Goal: Task Accomplishment & Management: Complete application form

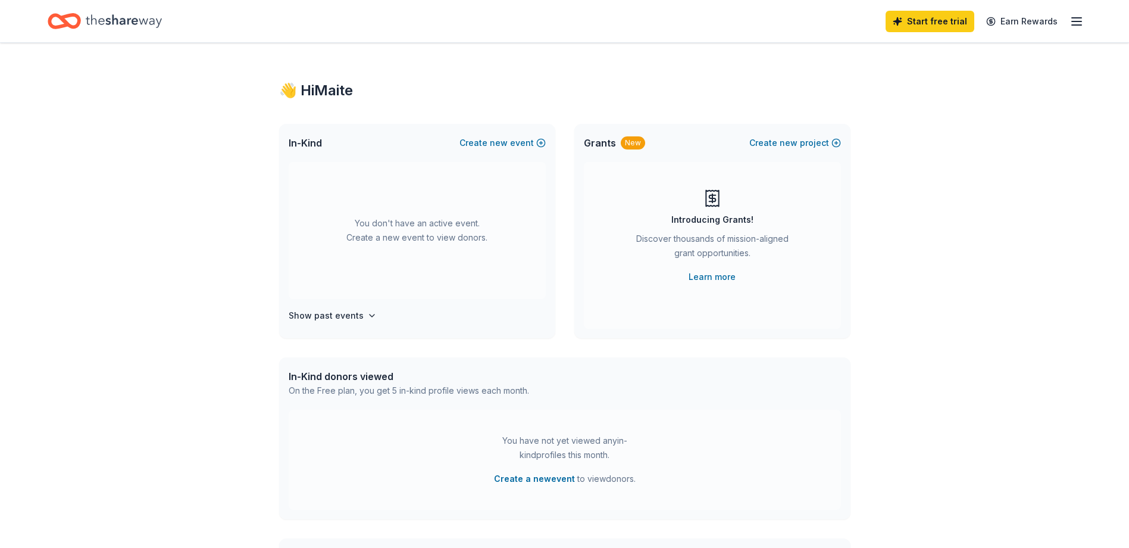
click at [1080, 20] on icon "button" at bounding box center [1077, 21] width 14 height 14
click at [994, 92] on div "Account" at bounding box center [995, 92] width 158 height 14
click at [1090, 27] on div "Start free trial Earn Rewards" at bounding box center [564, 21] width 1129 height 42
click at [1078, 21] on icon "button" at bounding box center [1077, 21] width 14 height 14
click at [67, 14] on icon "Home" at bounding box center [64, 21] width 33 height 28
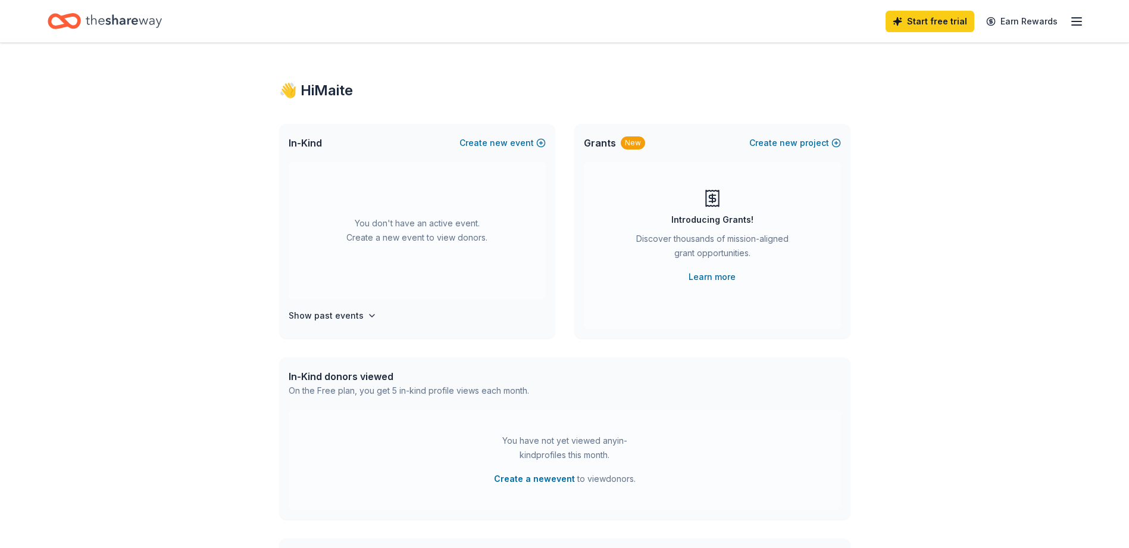
click at [128, 20] on icon "Home" at bounding box center [124, 20] width 76 height 13
click at [319, 313] on h4 "Show past events" at bounding box center [326, 315] width 75 height 14
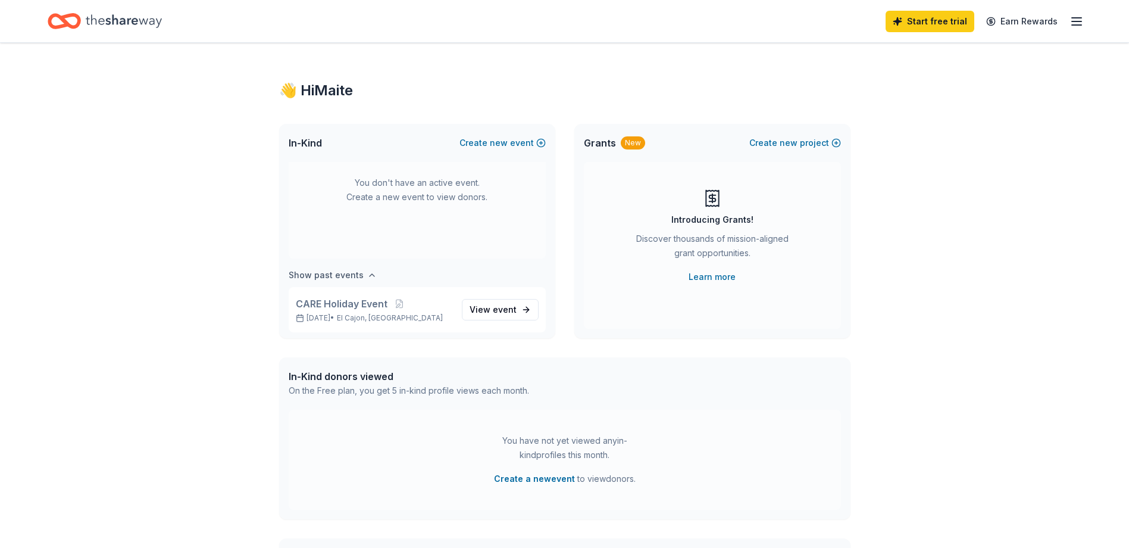
scroll to position [44, 0]
click at [497, 305] on span "event" at bounding box center [505, 306] width 24 height 10
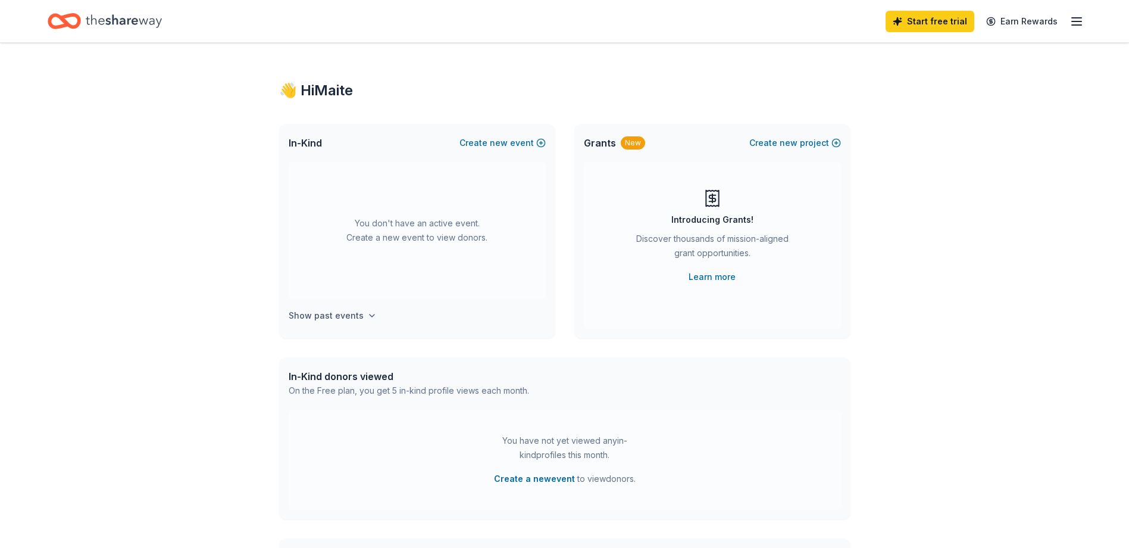
click at [355, 320] on h4 "Show past events" at bounding box center [326, 315] width 75 height 14
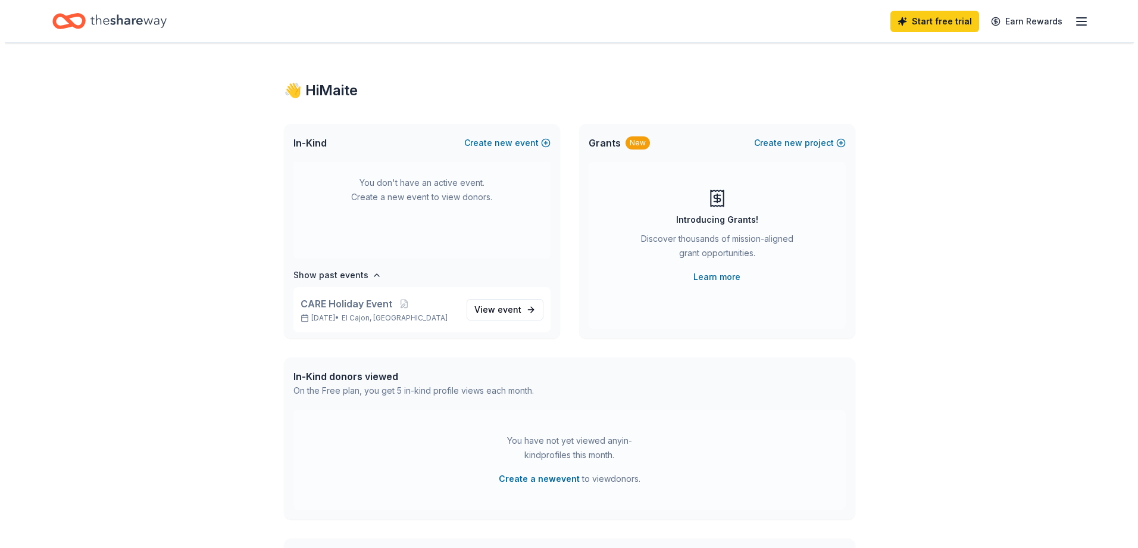
scroll to position [44, 0]
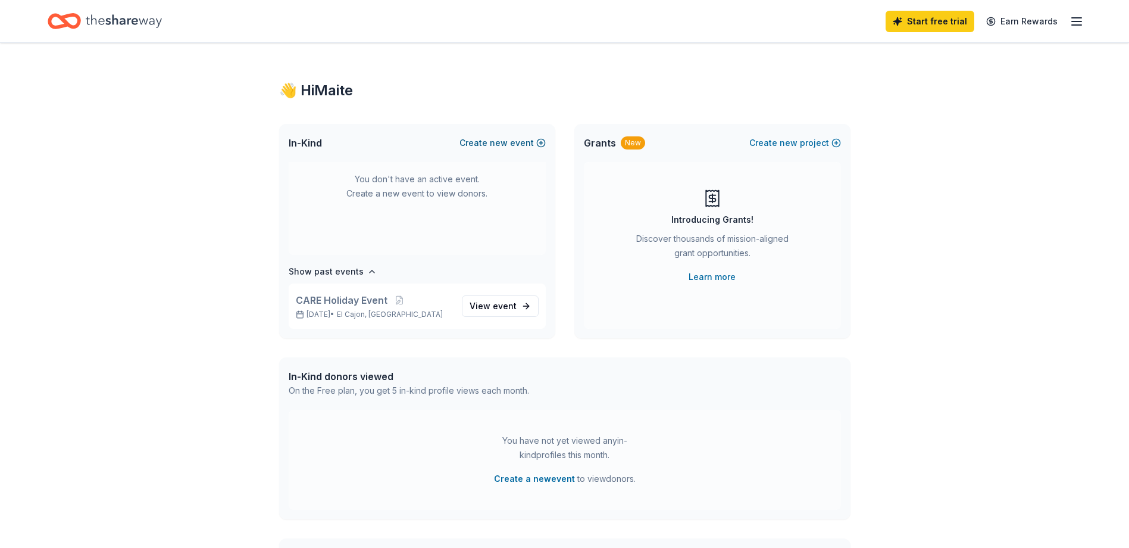
click at [534, 145] on button "Create new event" at bounding box center [503, 143] width 86 height 14
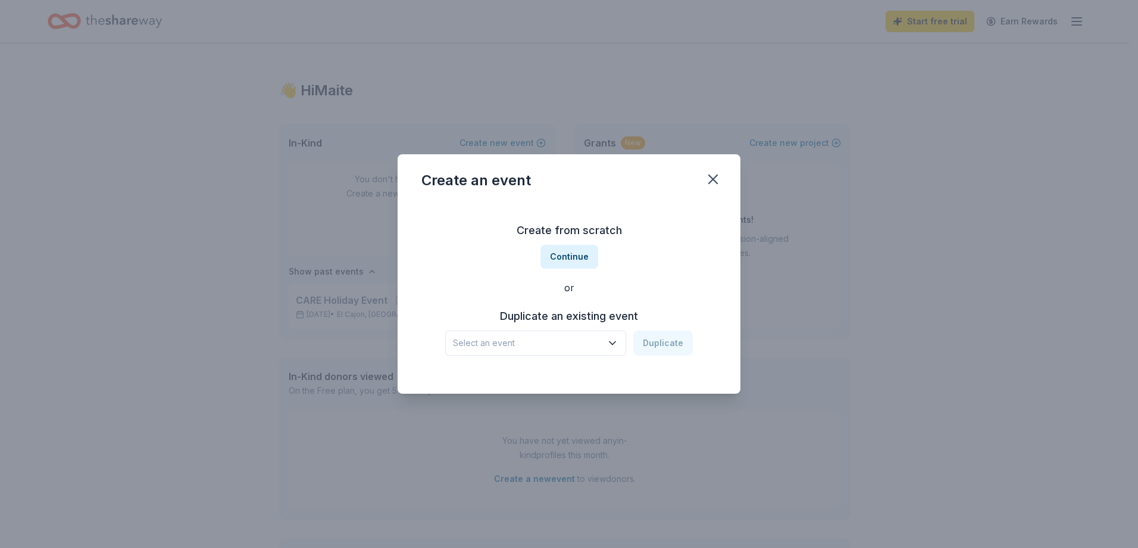
click at [614, 337] on button "Select an event" at bounding box center [535, 342] width 181 height 25
click at [538, 376] on div "CARE Holiday Event Dec 06, 2024 · CA" at bounding box center [536, 382] width 177 height 38
click at [666, 345] on button "Duplicate" at bounding box center [663, 342] width 60 height 25
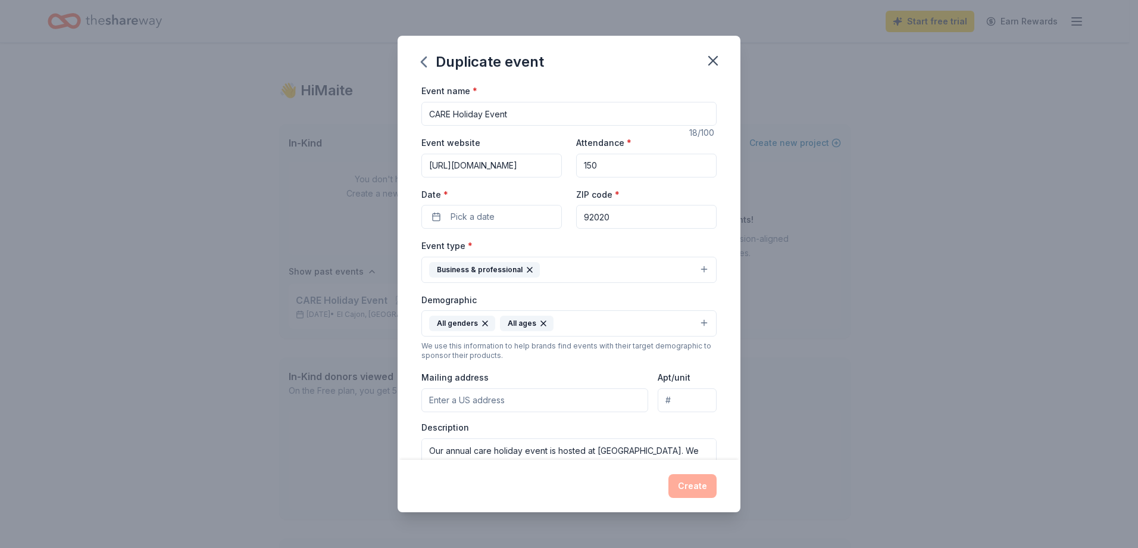
click at [529, 115] on input "CARE Holiday Event" at bounding box center [569, 114] width 295 height 24
click at [435, 111] on input "CARE Holiday Event" at bounding box center [569, 114] width 295 height 24
click at [667, 155] on input "150" at bounding box center [646, 166] width 141 height 24
click at [660, 162] on input "150" at bounding box center [646, 166] width 141 height 24
click at [658, 161] on input "150" at bounding box center [646, 166] width 141 height 24
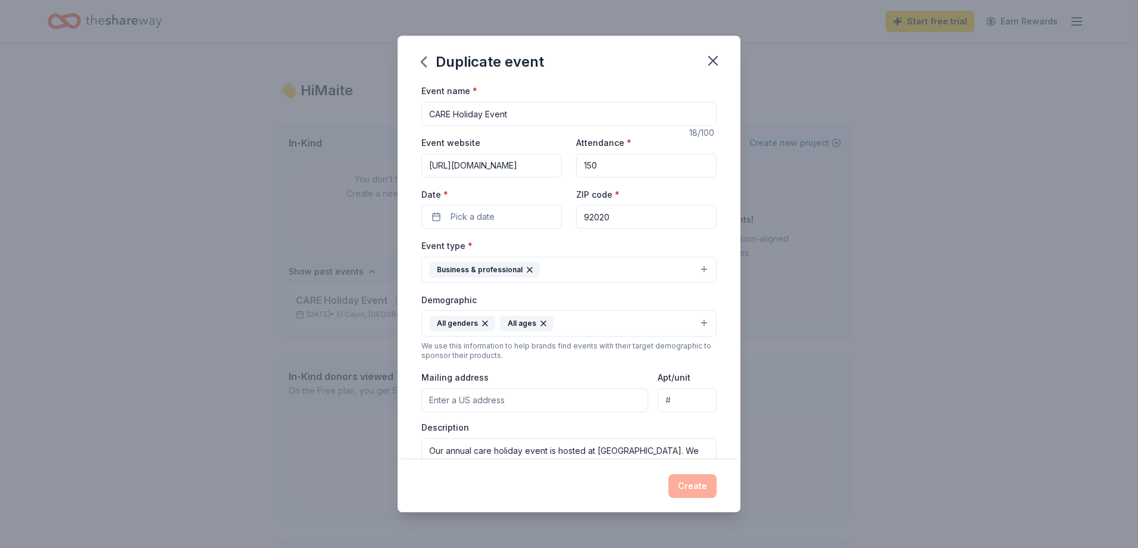
click at [658, 161] on input "150" at bounding box center [646, 166] width 141 height 24
click at [657, 161] on input "150" at bounding box center [646, 166] width 141 height 24
click at [429, 116] on input "CARE Holiday Event" at bounding box center [569, 114] width 295 height 24
type input "[GEOGRAPHIC_DATA] CARE Holiday Event"
click at [442, 161] on input "https://www.grossmont.edu/student-support/eops-care-nextup/care.php" at bounding box center [492, 166] width 141 height 24
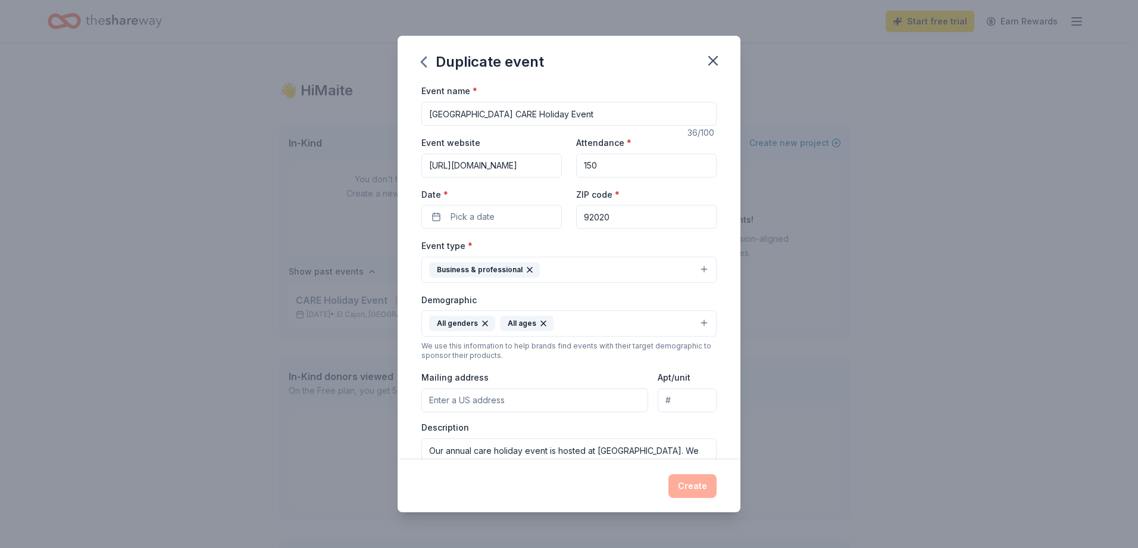
click at [442, 161] on input "https://www.grossmont.edu/student-support/eops-care-nextup/care.php" at bounding box center [492, 166] width 141 height 24
click at [495, 165] on input "https://www.grossmont.edu/student-support/eops-care-nextup/care.php" at bounding box center [492, 166] width 141 height 24
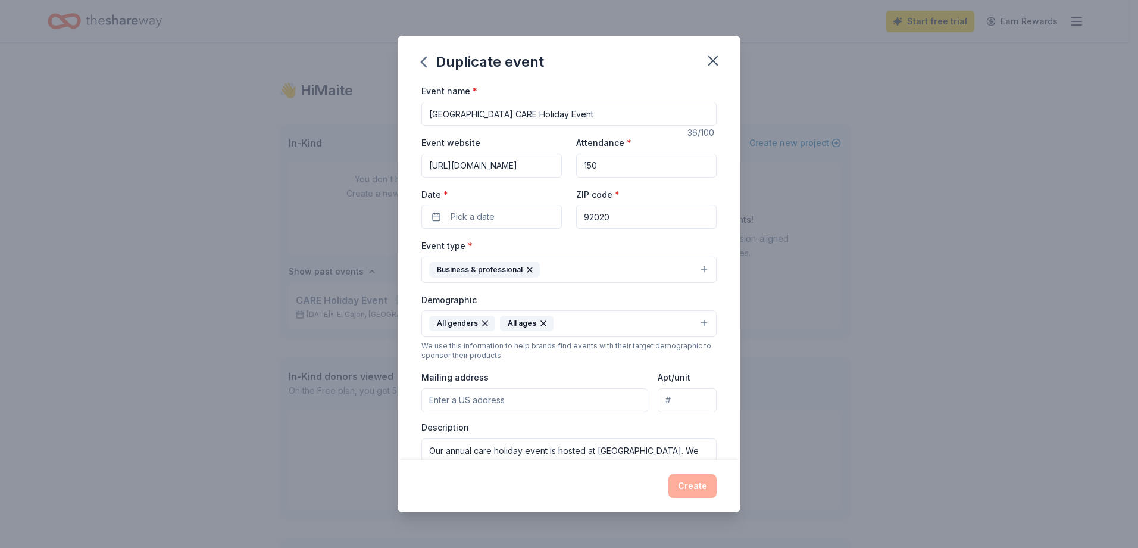
paste input "index"
type input "https://www.grossmont.edu/student-support/eops-care-nextup/index.php"
click at [592, 164] on input "150" at bounding box center [646, 166] width 141 height 24
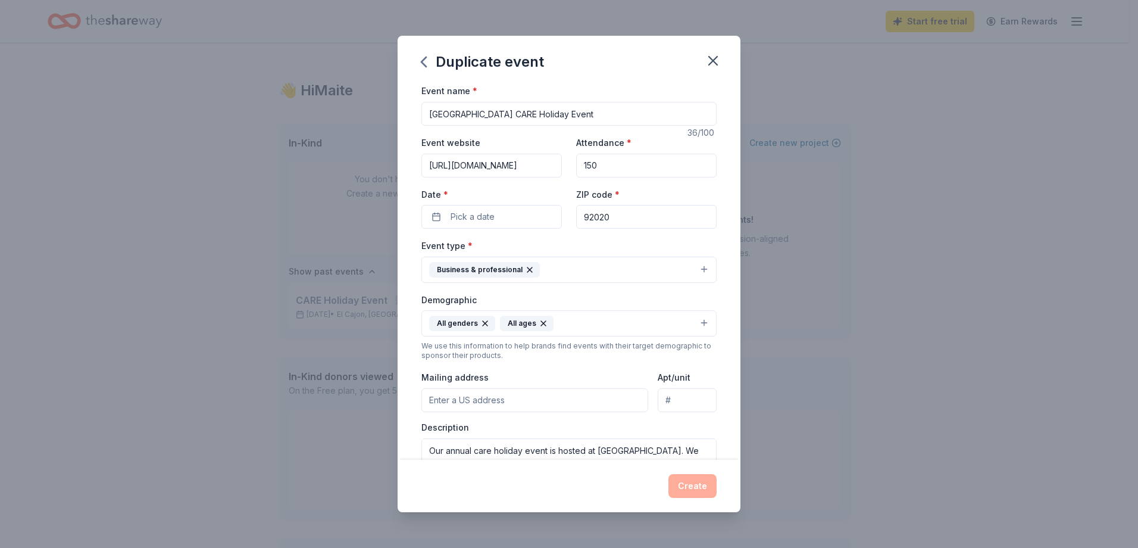
click at [592, 164] on input "150" at bounding box center [646, 166] width 141 height 24
click at [592, 166] on input "150" at bounding box center [646, 166] width 141 height 24
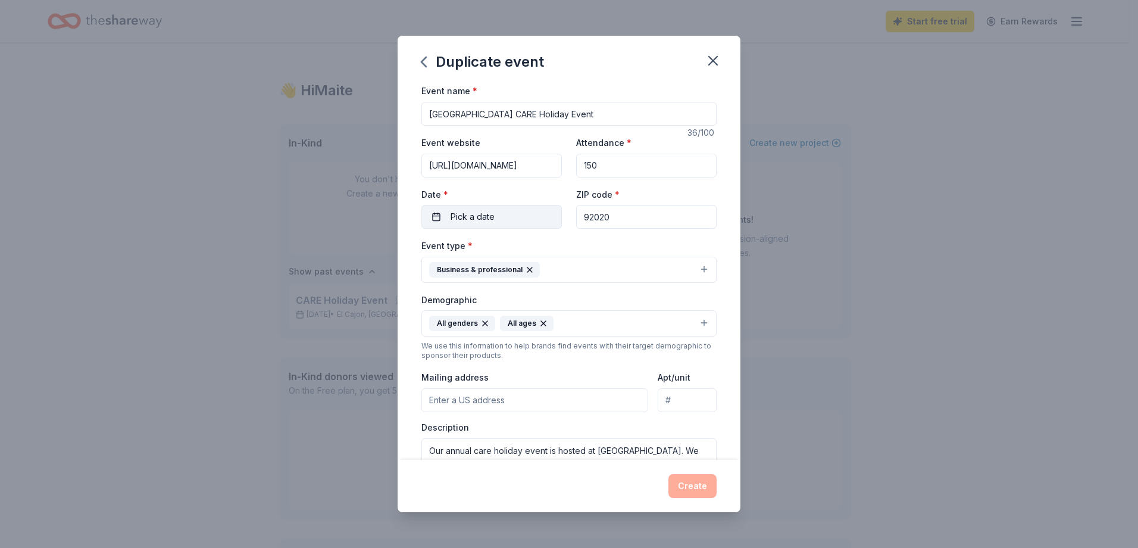
click at [500, 213] on button "Pick a date" at bounding box center [492, 217] width 141 height 24
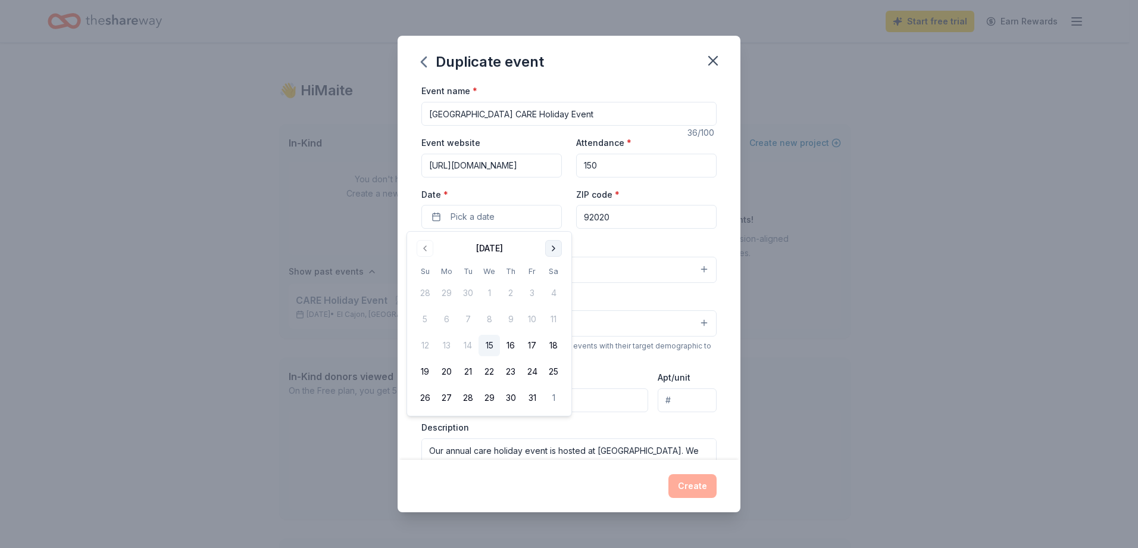
click at [547, 247] on button "Go to next month" at bounding box center [553, 248] width 17 height 17
click at [532, 314] on button "12" at bounding box center [532, 318] width 21 height 21
click at [636, 219] on input "92020" at bounding box center [646, 217] width 141 height 24
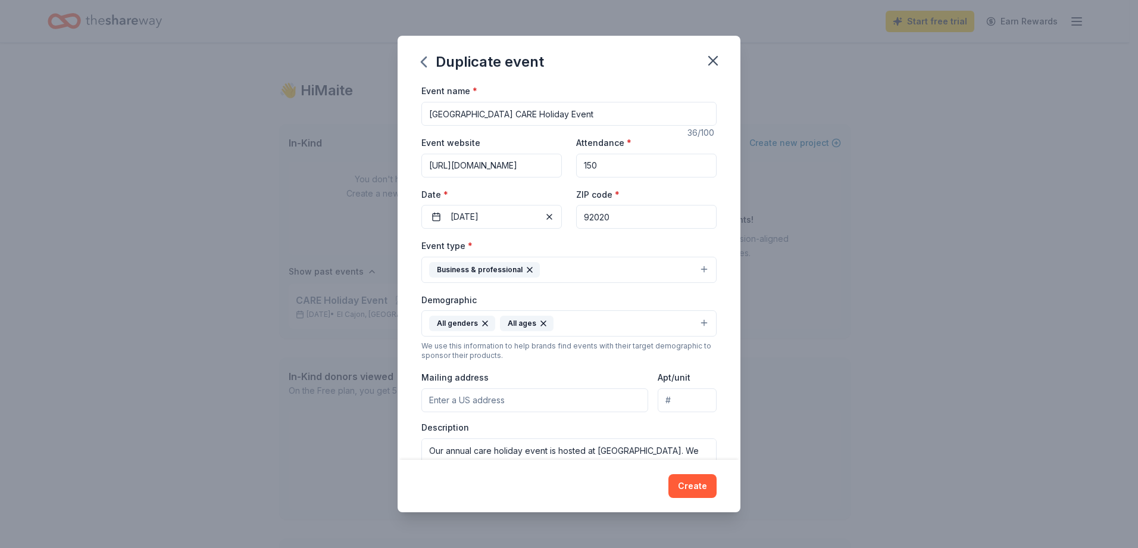
click at [639, 264] on button "Business & professional" at bounding box center [569, 270] width 295 height 26
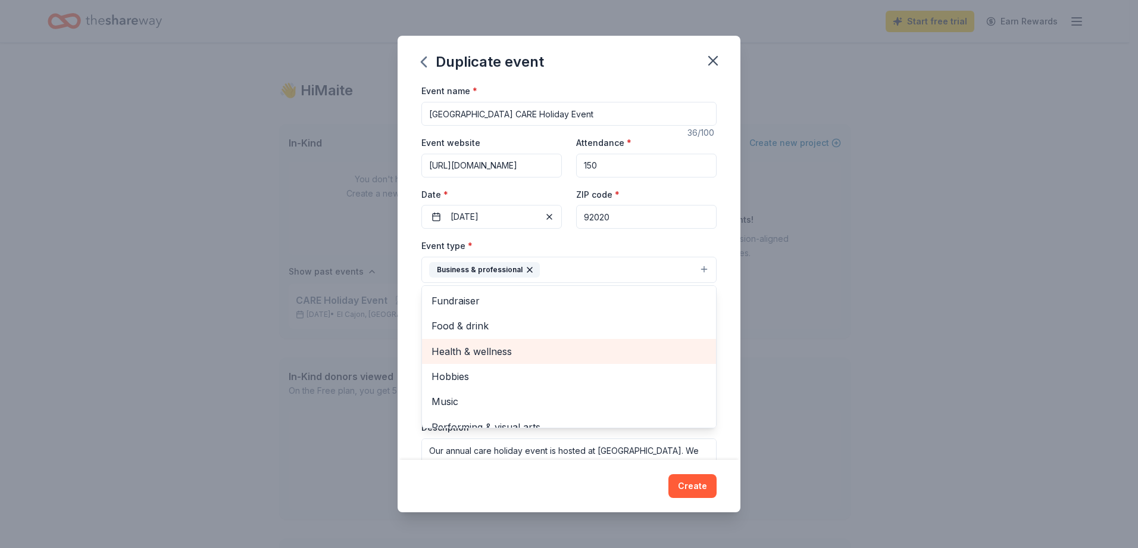
click at [573, 357] on span "Health & wellness" at bounding box center [569, 351] width 275 height 15
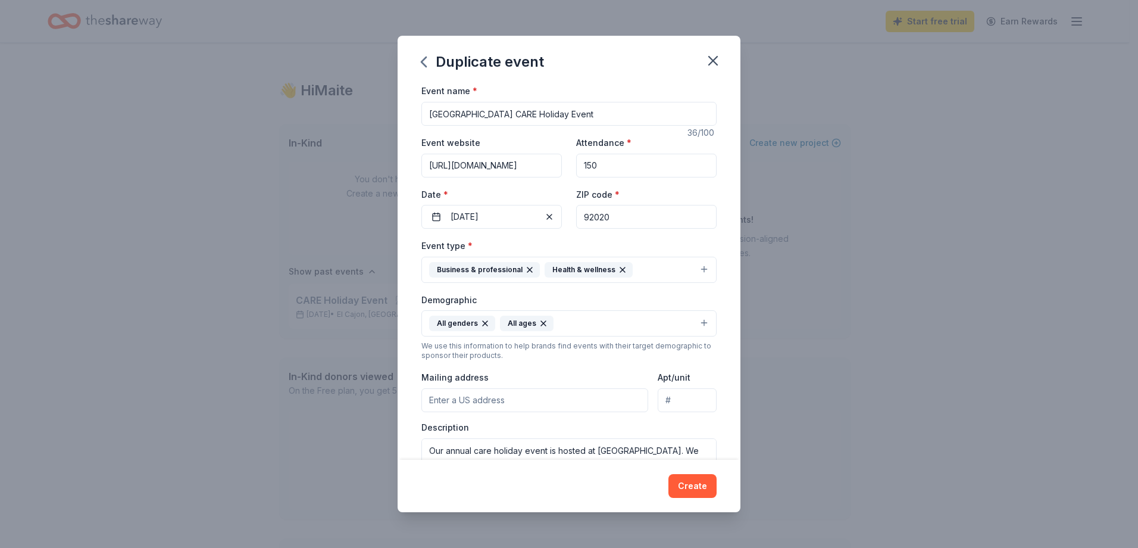
click at [658, 269] on button "Business & professional Health & wellness" at bounding box center [569, 270] width 295 height 26
click at [656, 270] on button "Business & professional Health & wellness" at bounding box center [569, 270] width 295 height 26
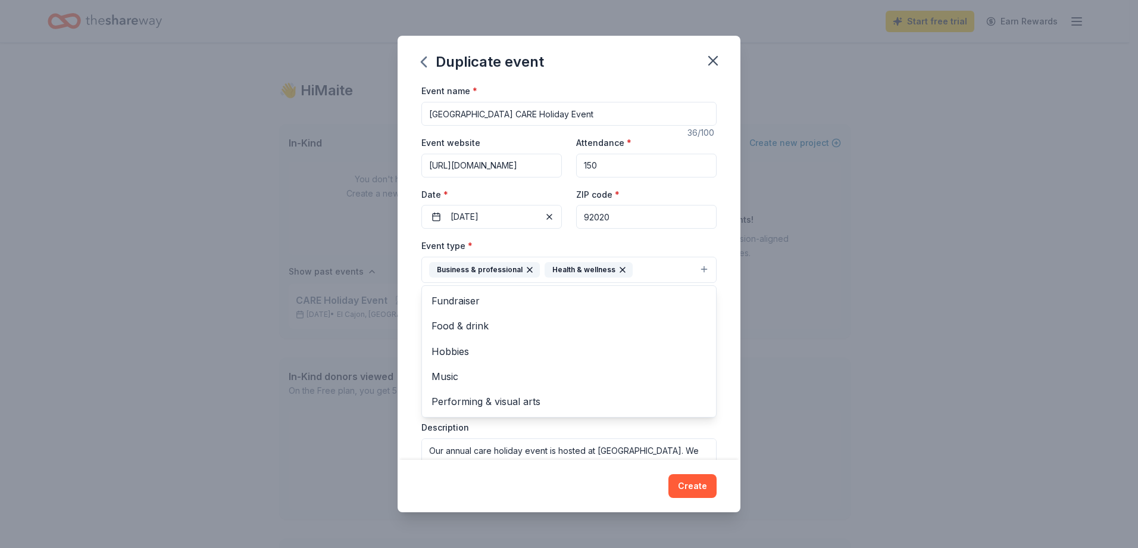
click at [664, 245] on div "Event type * Business & professional Health & wellness Fundraiser Food & drink …" at bounding box center [569, 260] width 295 height 45
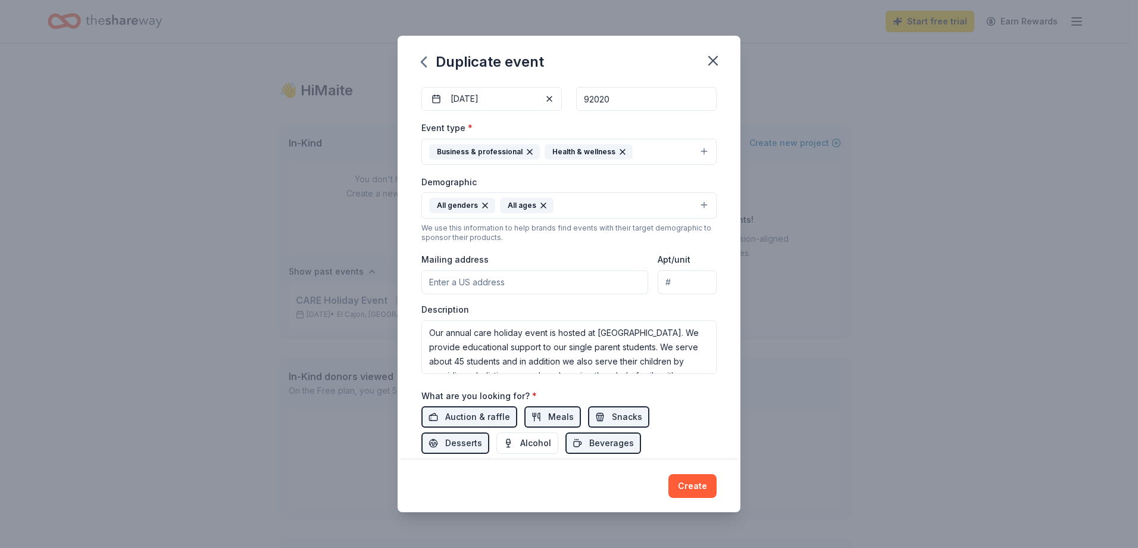
scroll to position [119, 0]
click at [545, 286] on input "Mailing address" at bounding box center [535, 281] width 227 height 24
type input "8800 Grossmont College Drive, El Cajon, CA, 92020"
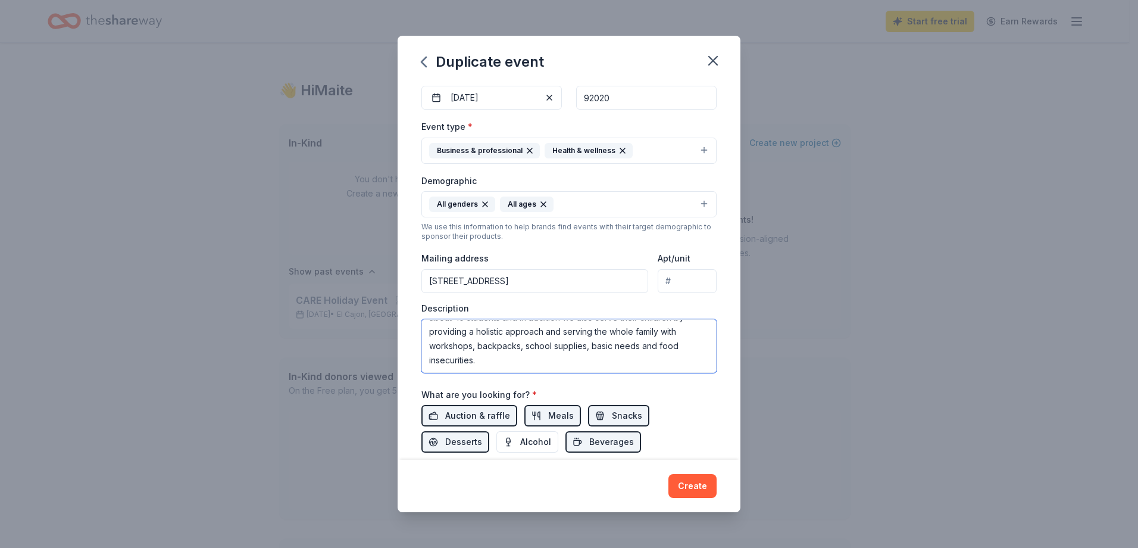
scroll to position [0, 0]
drag, startPoint x: 544, startPoint y: 358, endPoint x: 394, endPoint y: 288, distance: 165.9
click at [380, 279] on div "Duplicate event Event name * Grossmont College CARE Holiday Event 36 /100 Event…" at bounding box center [569, 274] width 1138 height 548
paste textarea "Our annual CARE holiday event is hosted at [GEOGRAPHIC_DATA] in [GEOGRAPHIC_DAT…"
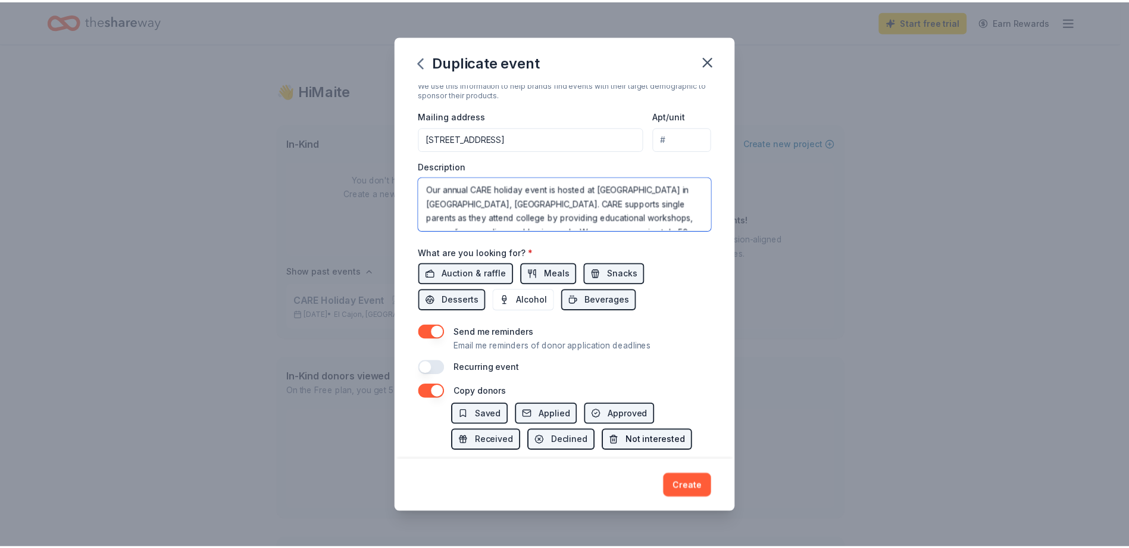
scroll to position [326, 0]
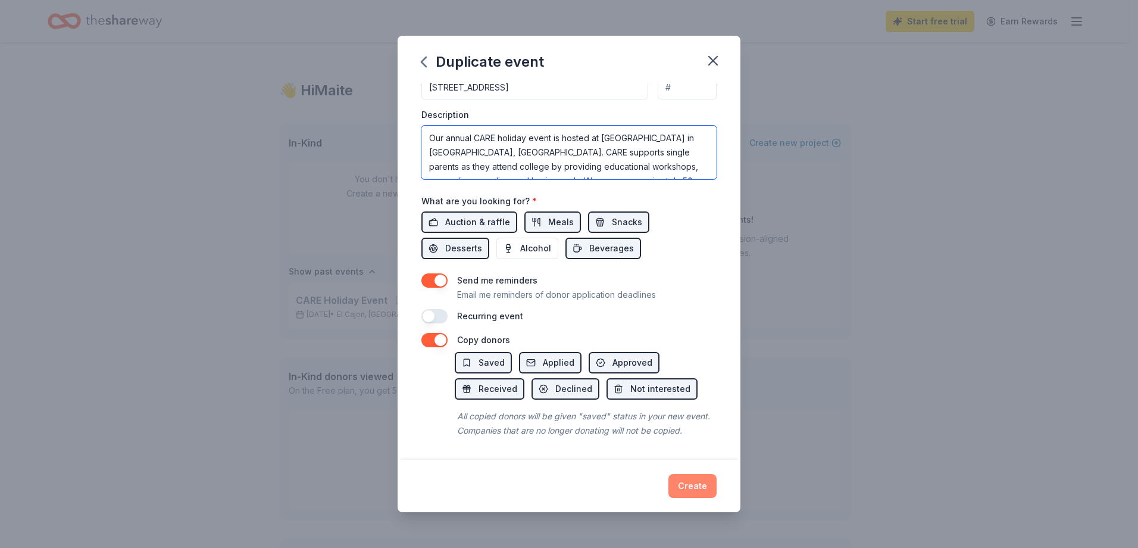
type textarea "Our annual CARE holiday event is hosted at [GEOGRAPHIC_DATA] in [GEOGRAPHIC_DAT…"
click at [698, 491] on button "Create" at bounding box center [693, 486] width 48 height 24
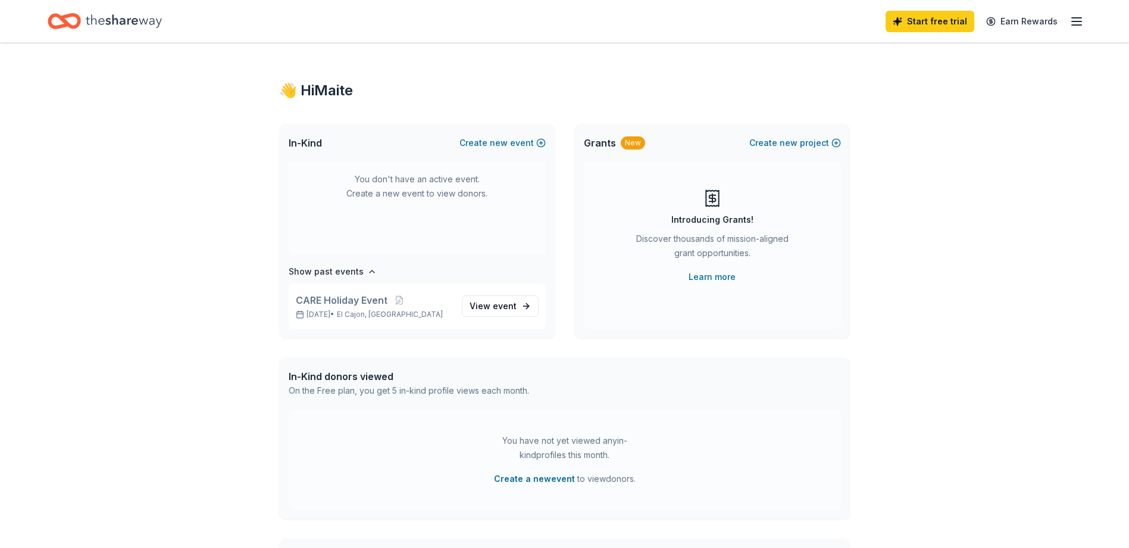
scroll to position [0, 0]
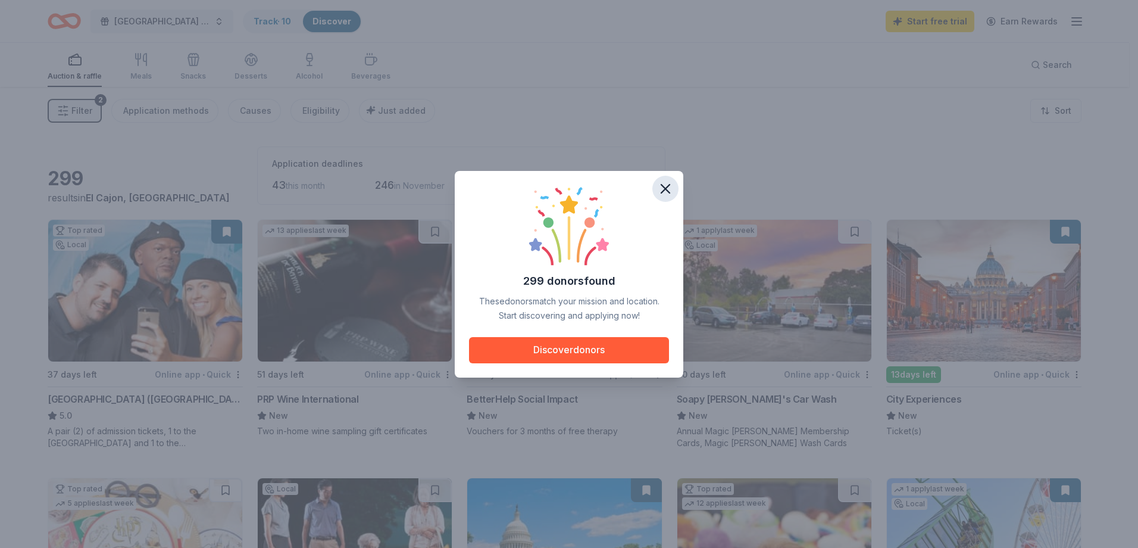
click at [670, 188] on icon "button" at bounding box center [665, 188] width 17 height 17
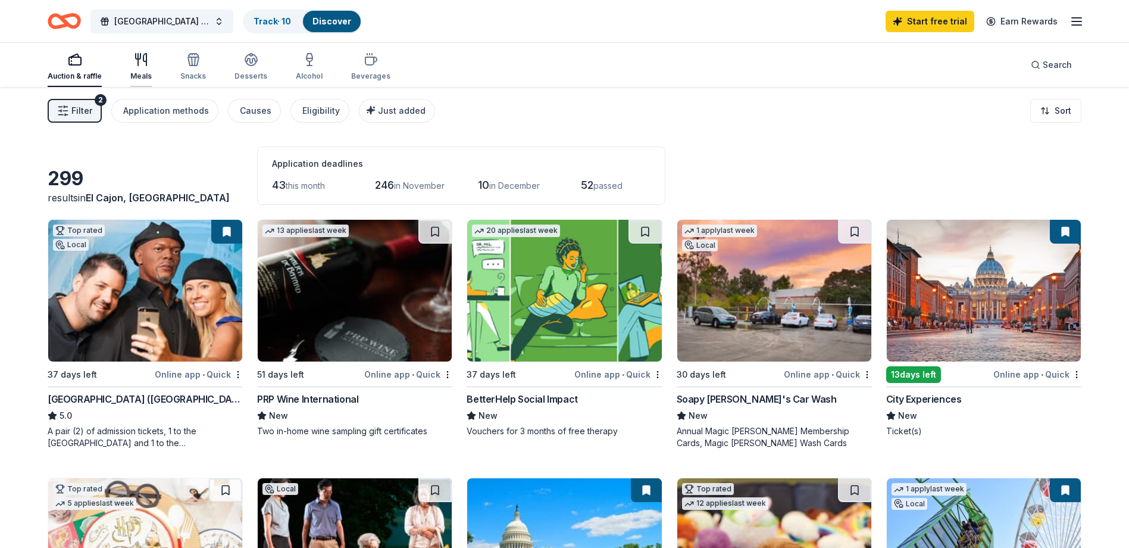
click at [145, 64] on icon "button" at bounding box center [144, 60] width 3 height 12
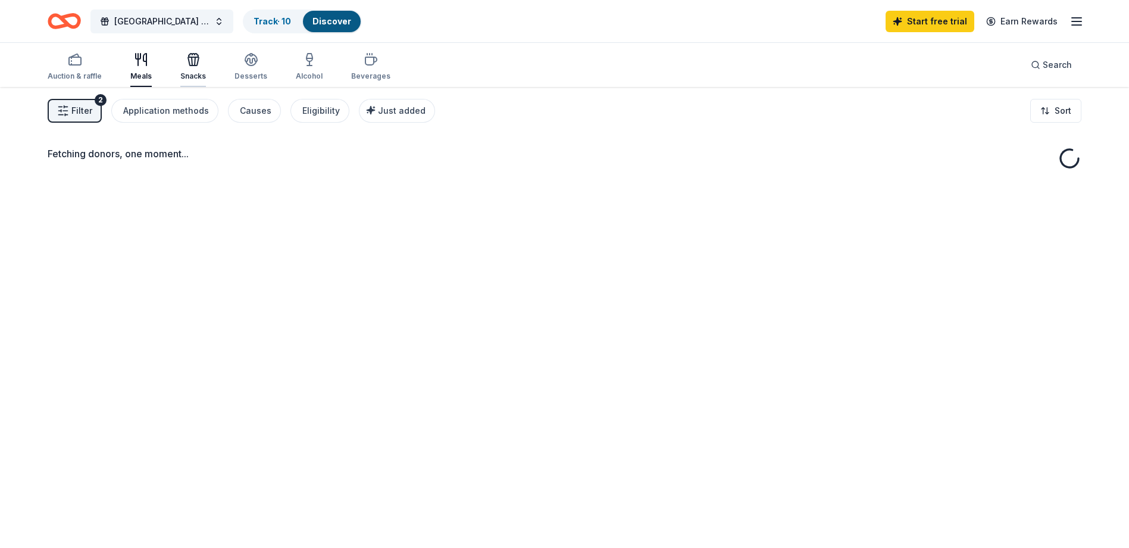
click at [186, 67] on div "Snacks" at bounding box center [193, 66] width 26 height 29
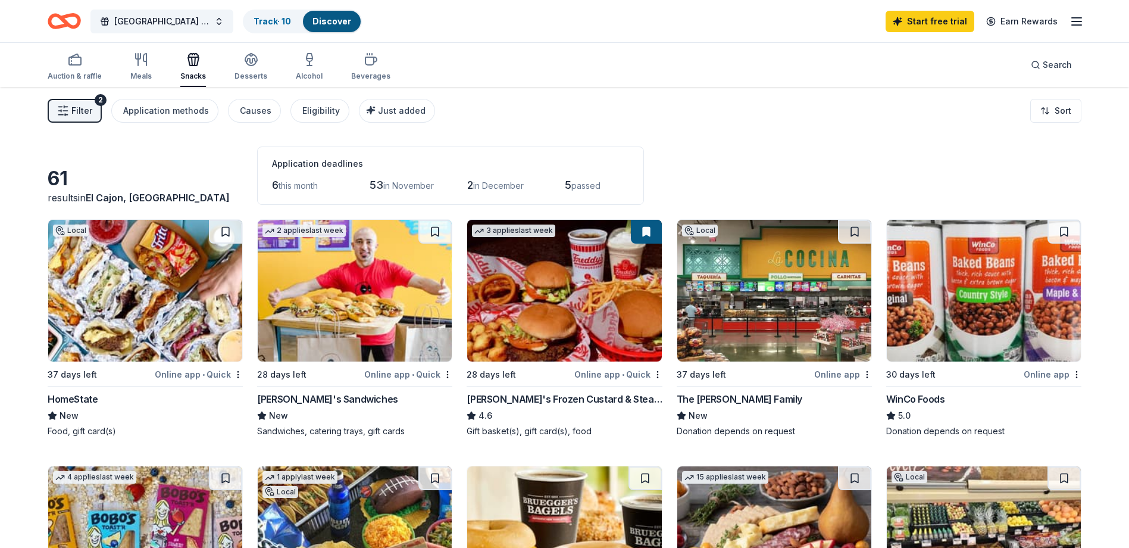
click at [116, 70] on div "Auction & raffle Meals Snacks Desserts Alcohol Beverages" at bounding box center [219, 67] width 343 height 39
click at [82, 71] on div "Auction & raffle" at bounding box center [75, 66] width 54 height 29
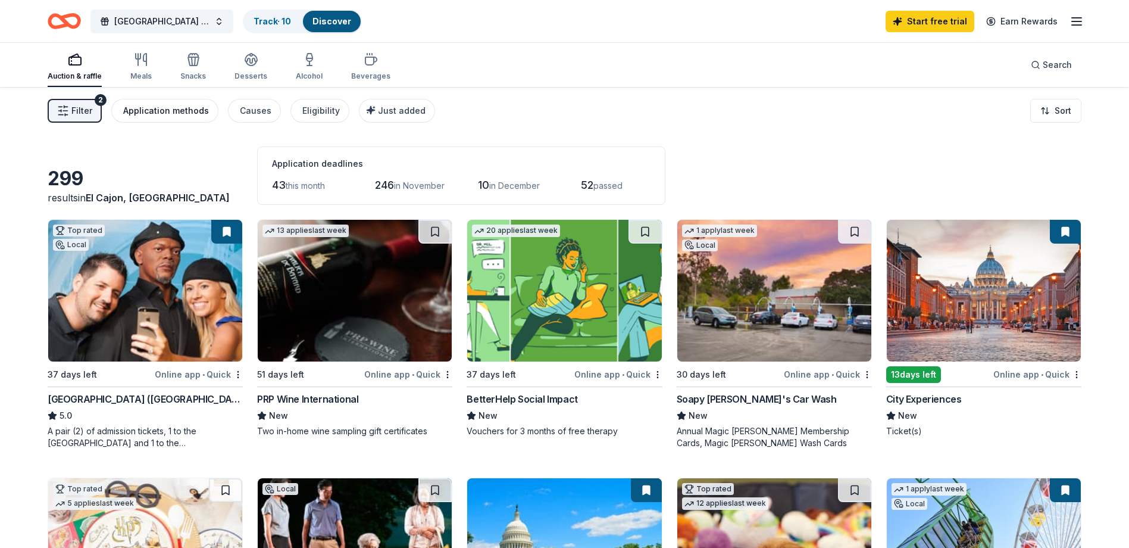
click at [171, 116] on div "Application methods" at bounding box center [166, 111] width 86 height 14
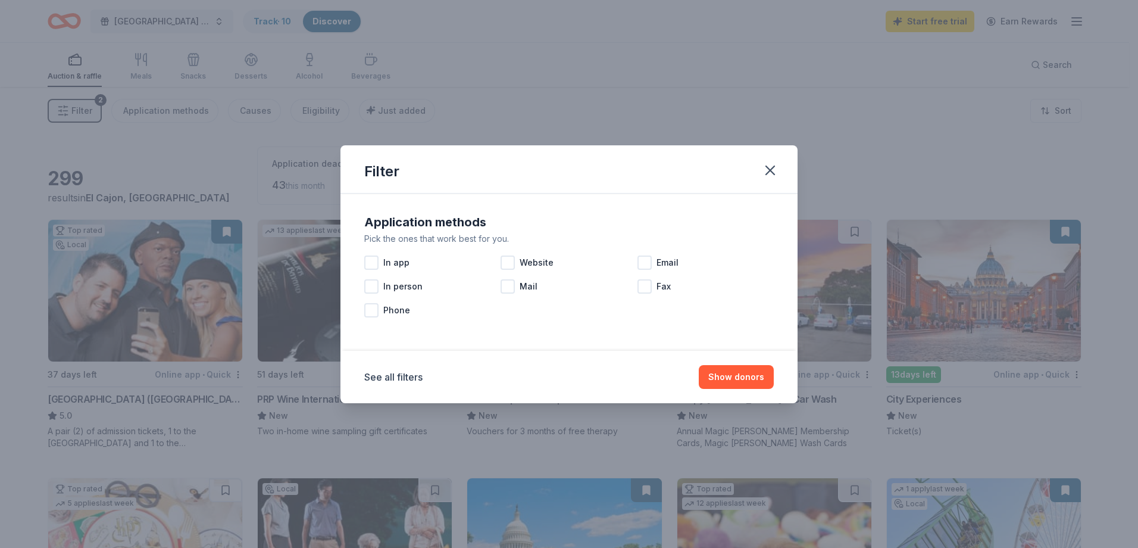
click at [787, 167] on div "Filter" at bounding box center [569, 169] width 457 height 48
click at [776, 165] on icon "button" at bounding box center [770, 170] width 17 height 17
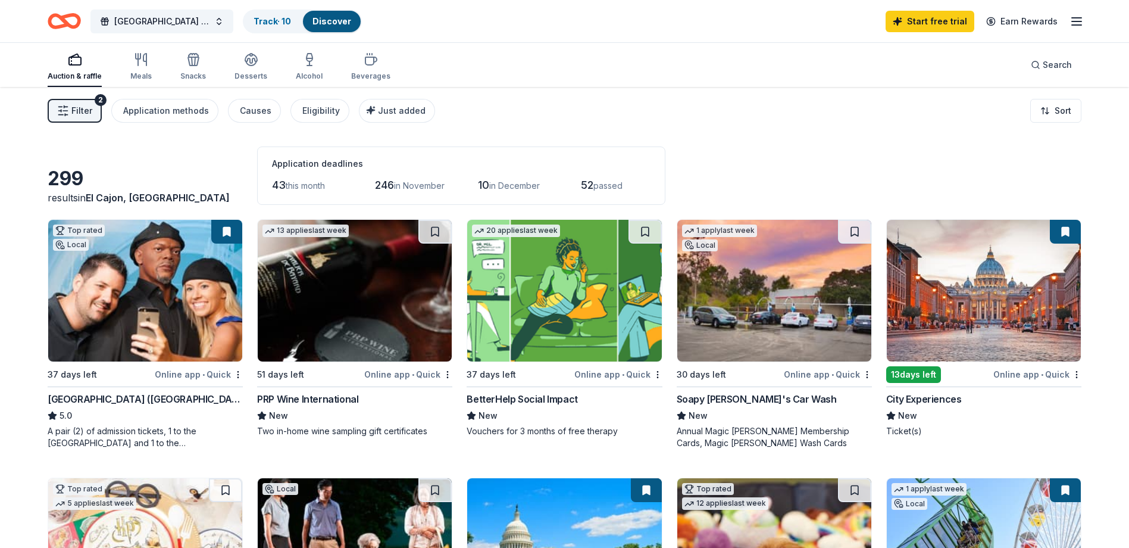
click at [1082, 15] on icon "button" at bounding box center [1077, 21] width 14 height 14
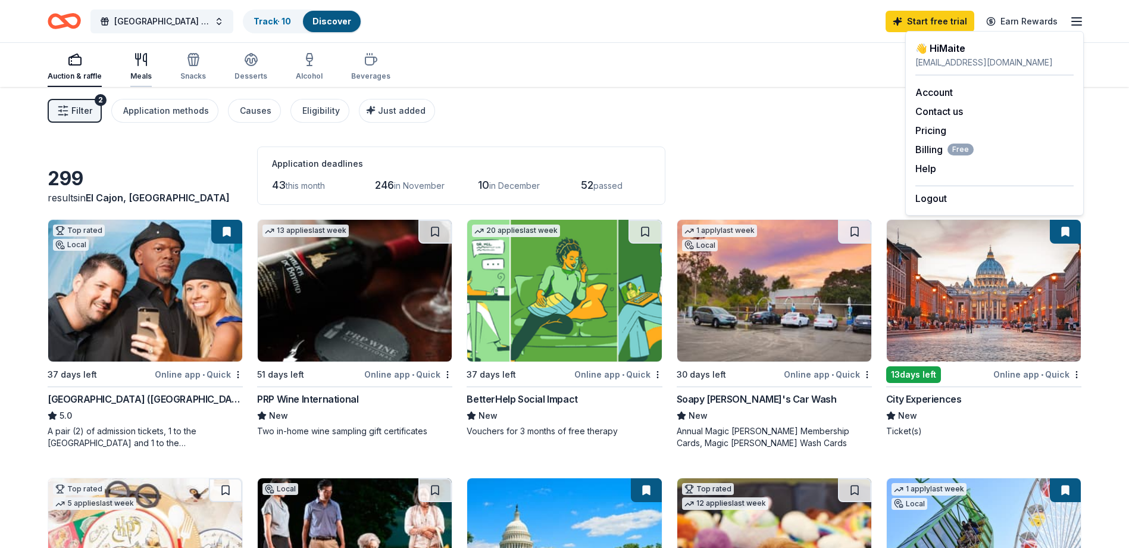
click at [143, 65] on icon "button" at bounding box center [141, 59] width 14 height 14
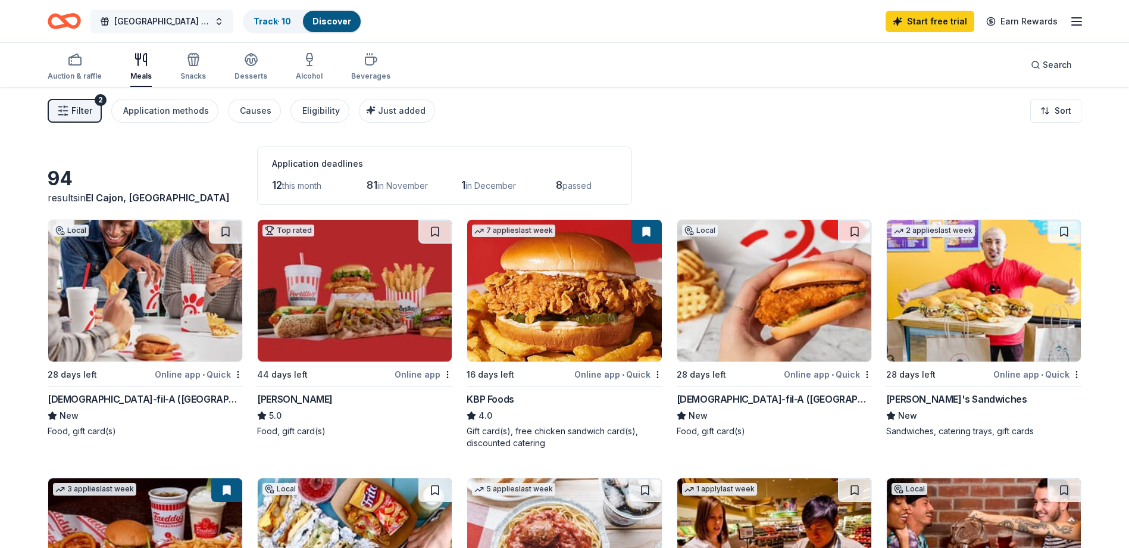
click at [198, 15] on span "[GEOGRAPHIC_DATA] CARE Holiday Event" at bounding box center [161, 21] width 95 height 14
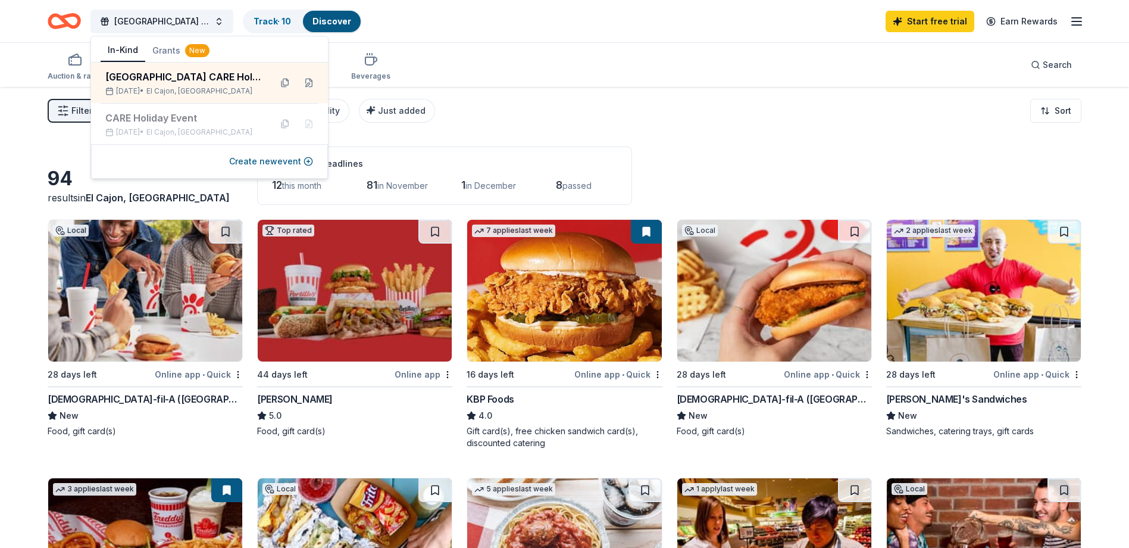
click at [485, 49] on div "Auction & raffle Meals Snacks Desserts Alcohol Beverages Search" at bounding box center [565, 65] width 1034 height 44
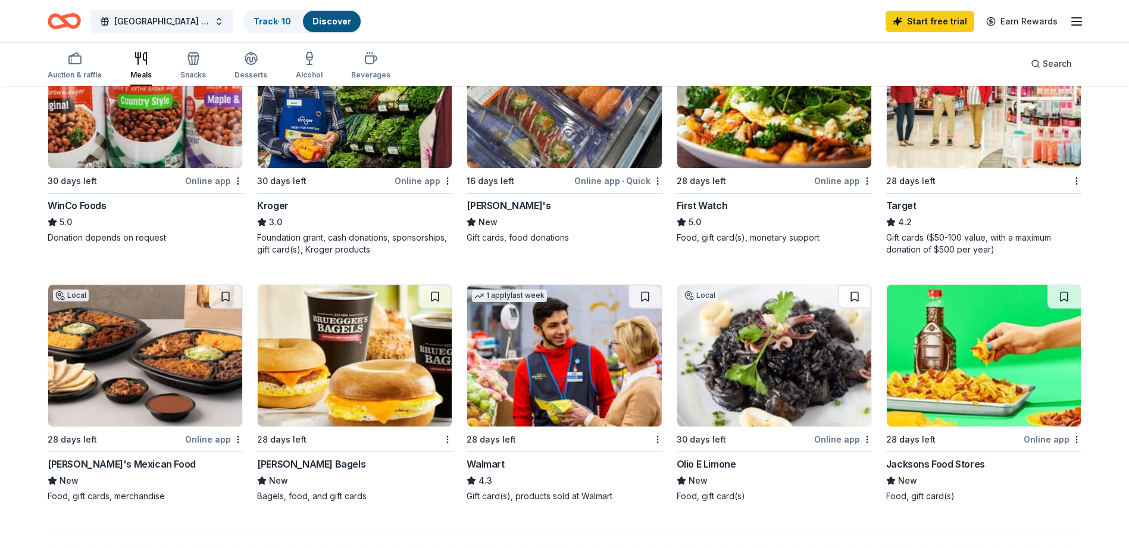
scroll to position [595, 0]
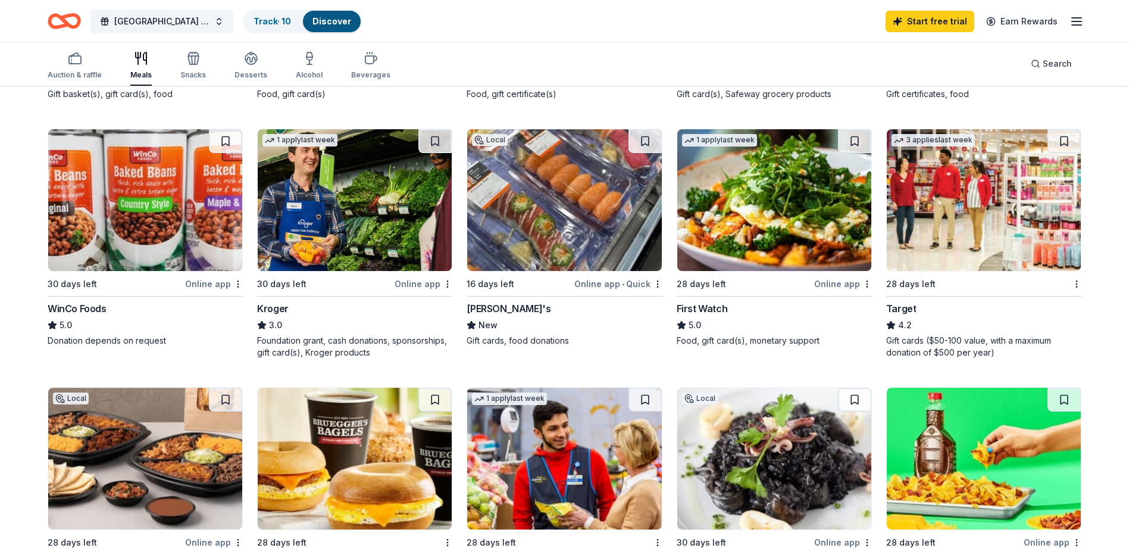
click at [946, 251] on img at bounding box center [984, 200] width 194 height 142
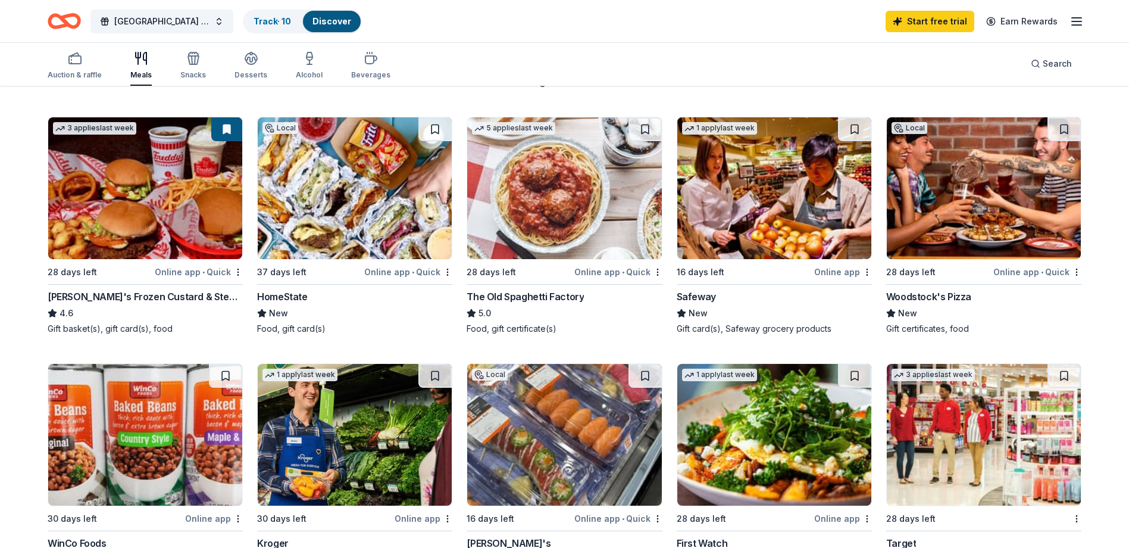
scroll to position [298, 0]
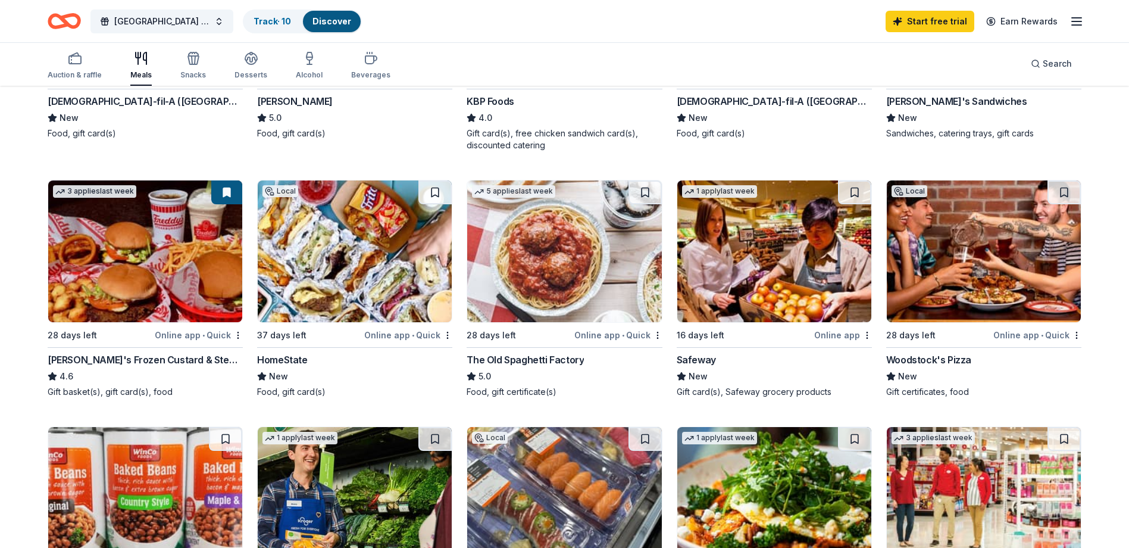
click at [965, 326] on div "Local 28 days left Online app • Quick Woodstock's Pizza New Gift certificates, …" at bounding box center [984, 289] width 195 height 218
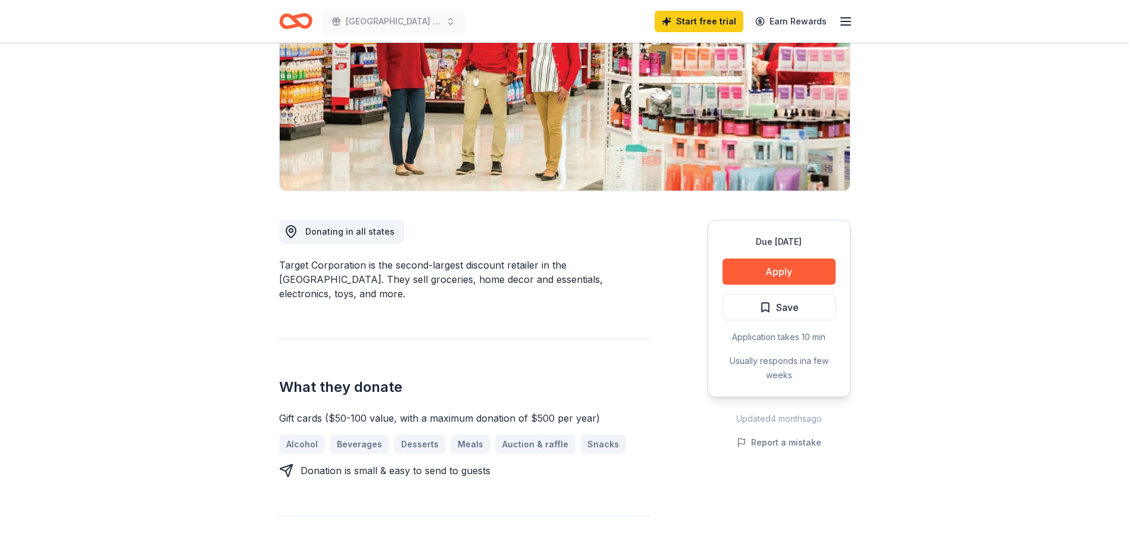
scroll to position [119, 0]
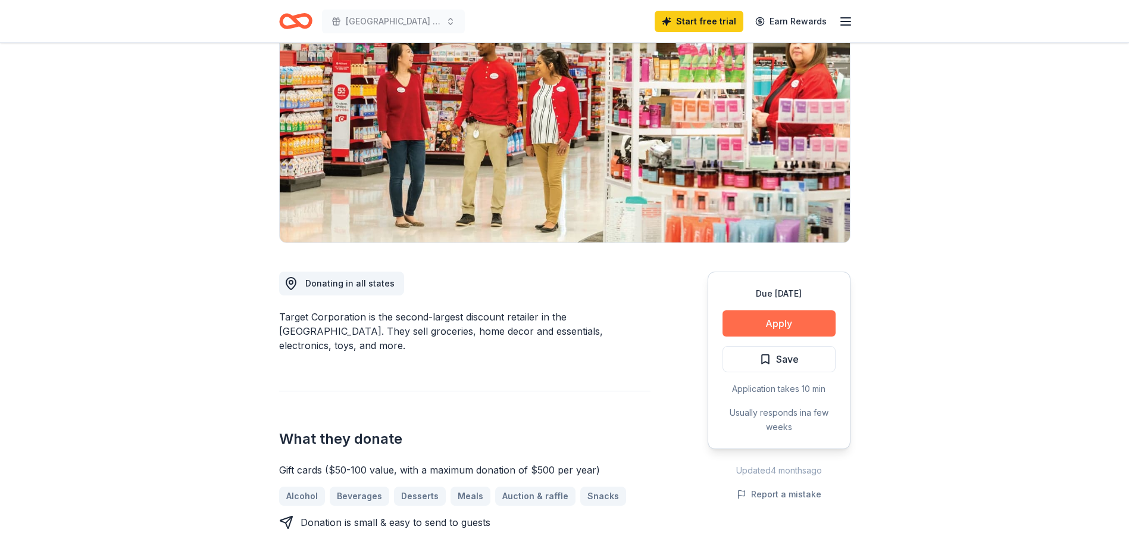
click at [800, 332] on button "Apply" at bounding box center [779, 323] width 113 height 26
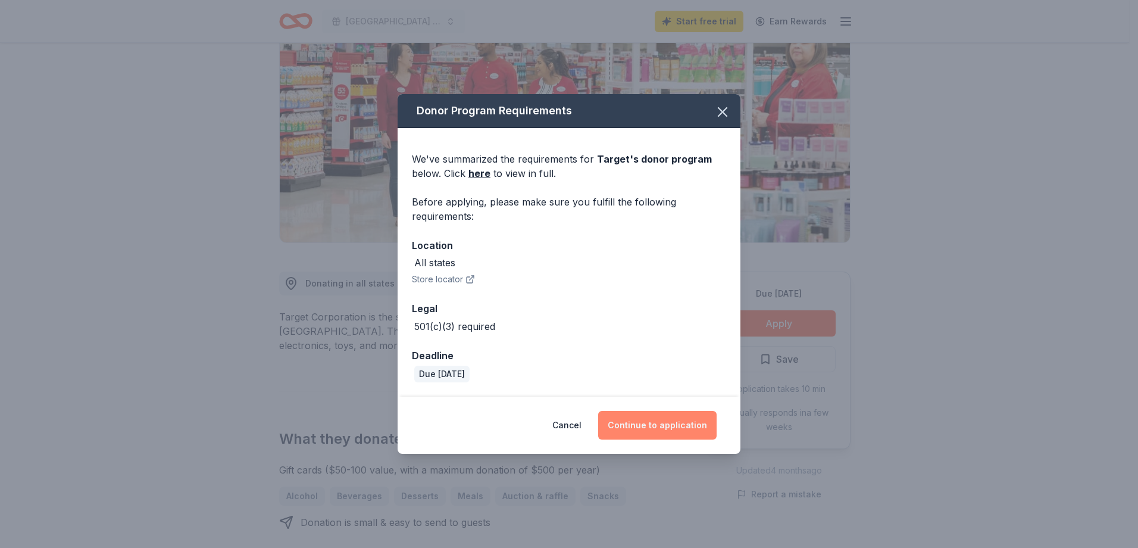
click at [649, 422] on button "Continue to application" at bounding box center [657, 425] width 118 height 29
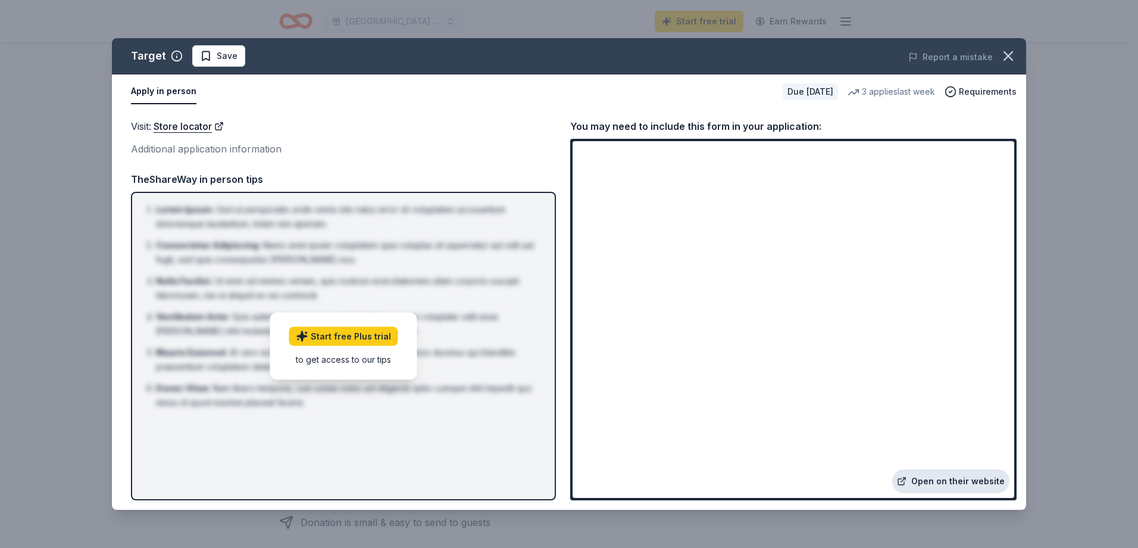
click at [948, 482] on link "Open on their website" at bounding box center [950, 481] width 117 height 24
click at [1006, 51] on icon "button" at bounding box center [1008, 56] width 17 height 17
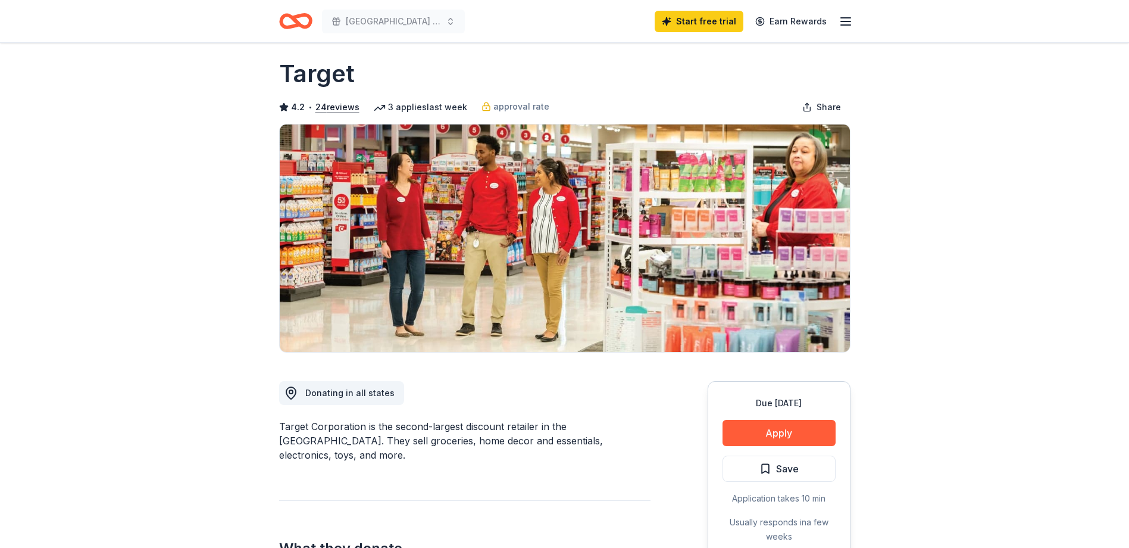
scroll to position [0, 0]
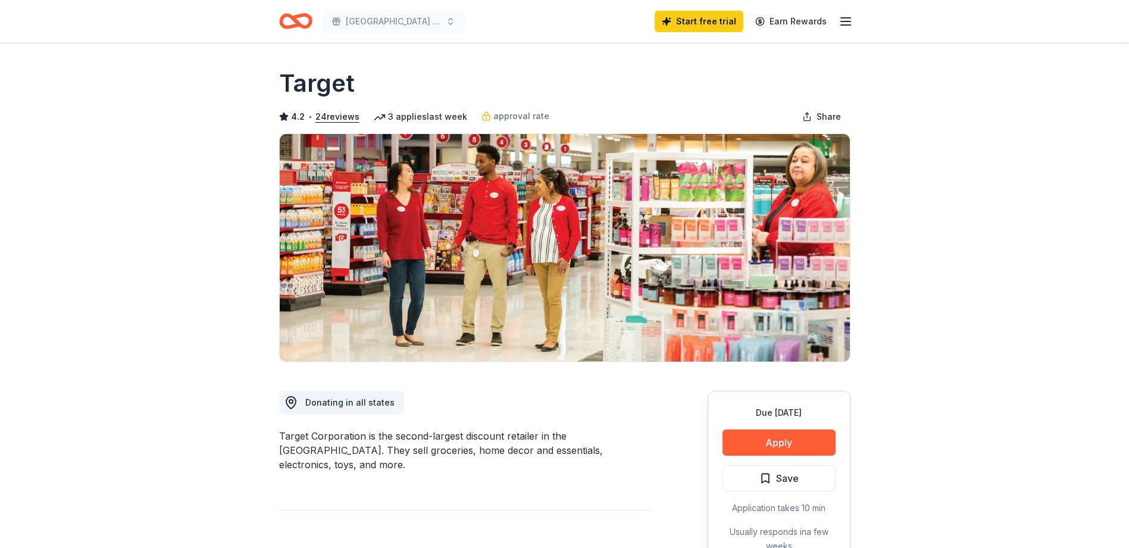
click at [304, 26] on icon "Home" at bounding box center [301, 21] width 18 height 12
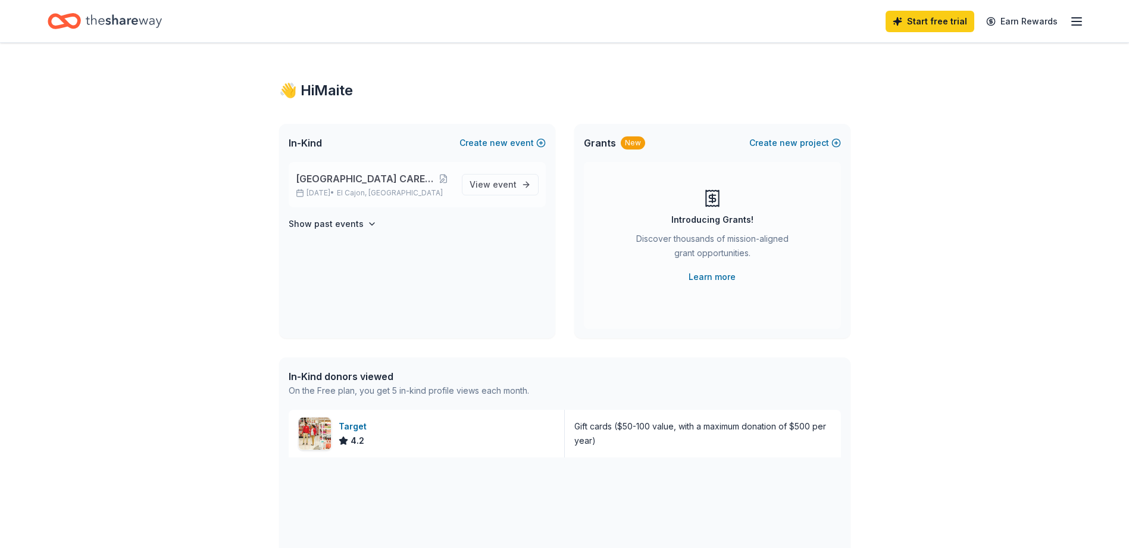
click at [366, 185] on span "[GEOGRAPHIC_DATA] CARE Holiday Event" at bounding box center [365, 178] width 139 height 14
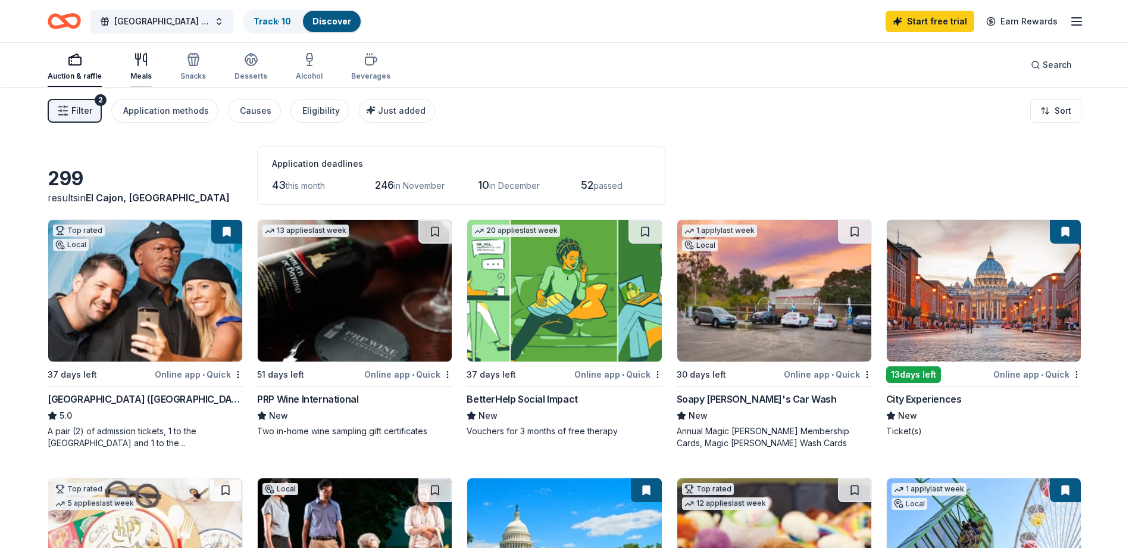
click at [143, 60] on icon "button" at bounding box center [144, 60] width 3 height 12
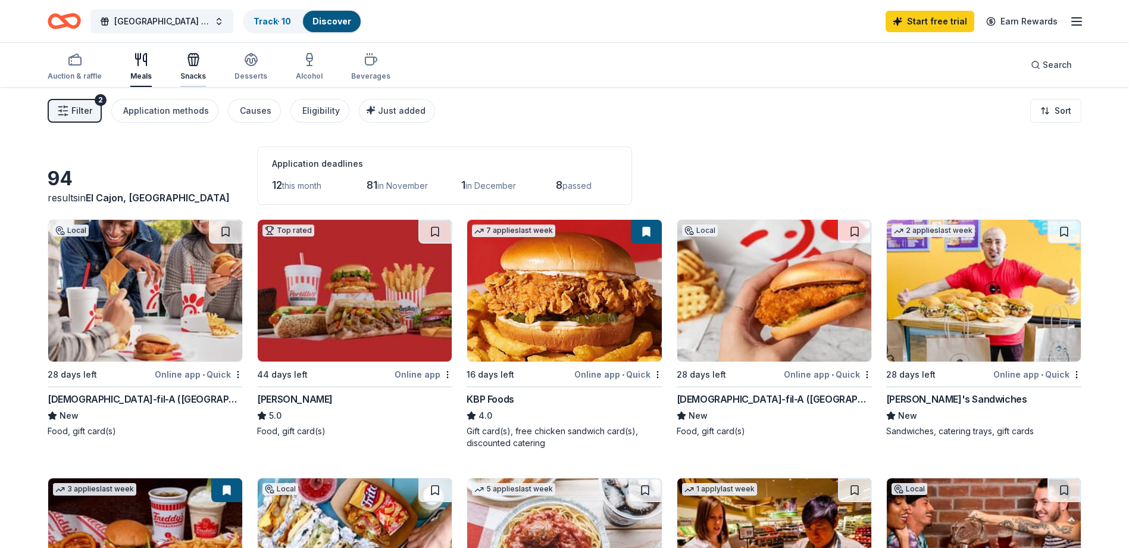
click at [196, 70] on div "Snacks" at bounding box center [193, 66] width 26 height 29
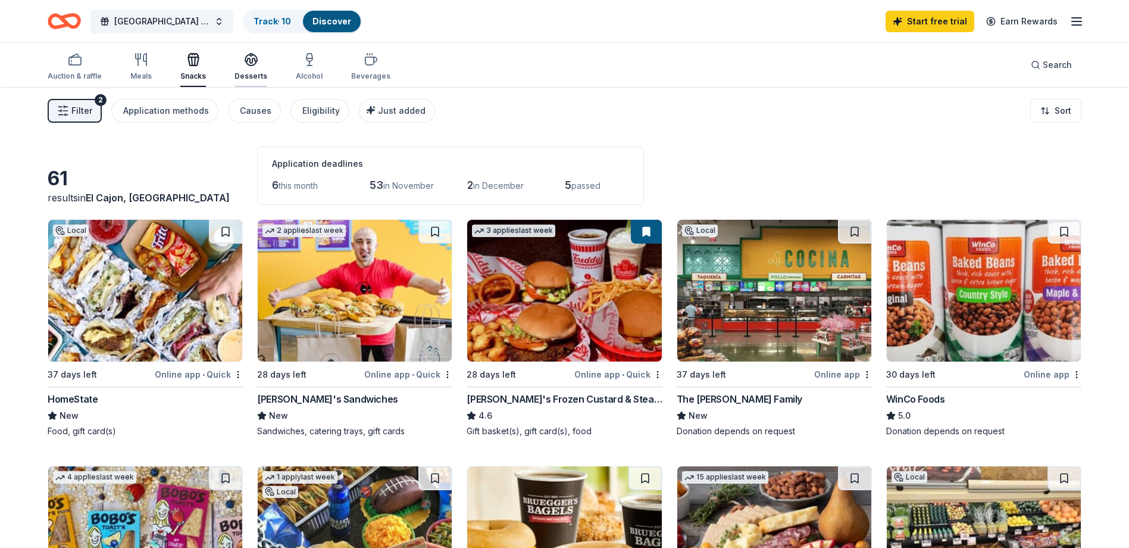
click at [235, 66] on div "Desserts" at bounding box center [251, 66] width 33 height 29
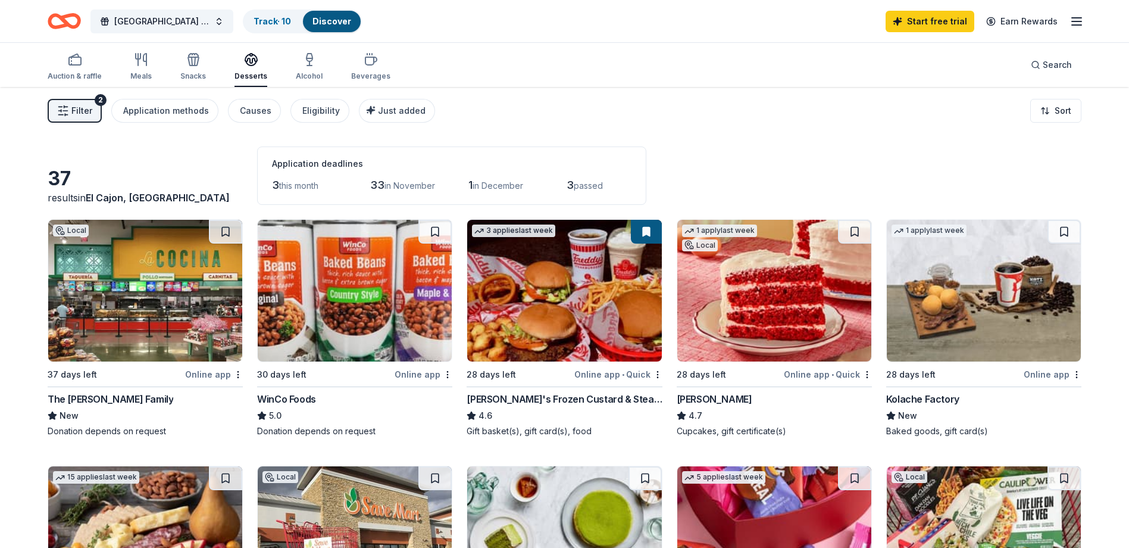
click at [319, 79] on div "Auction & raffle Meals Snacks Desserts Alcohol Beverages" at bounding box center [219, 67] width 343 height 39
click at [391, 68] on div "Auction & raffle Meals Snacks Desserts Alcohol Beverages Search" at bounding box center [565, 65] width 1034 height 44
click at [370, 65] on icon "button" at bounding box center [371, 59] width 14 height 14
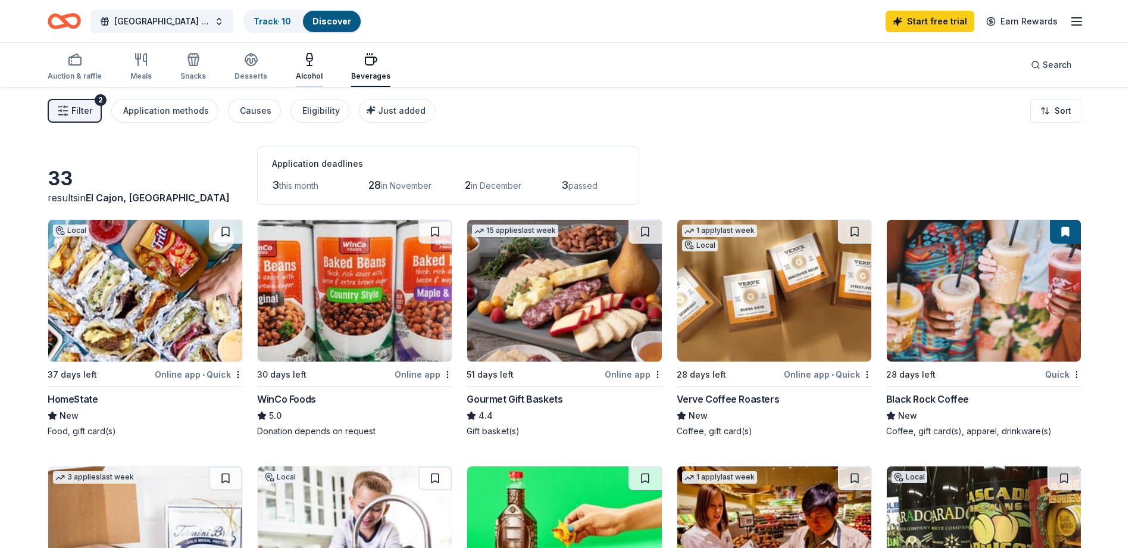
click at [302, 66] on icon "button" at bounding box center [309, 59] width 14 height 14
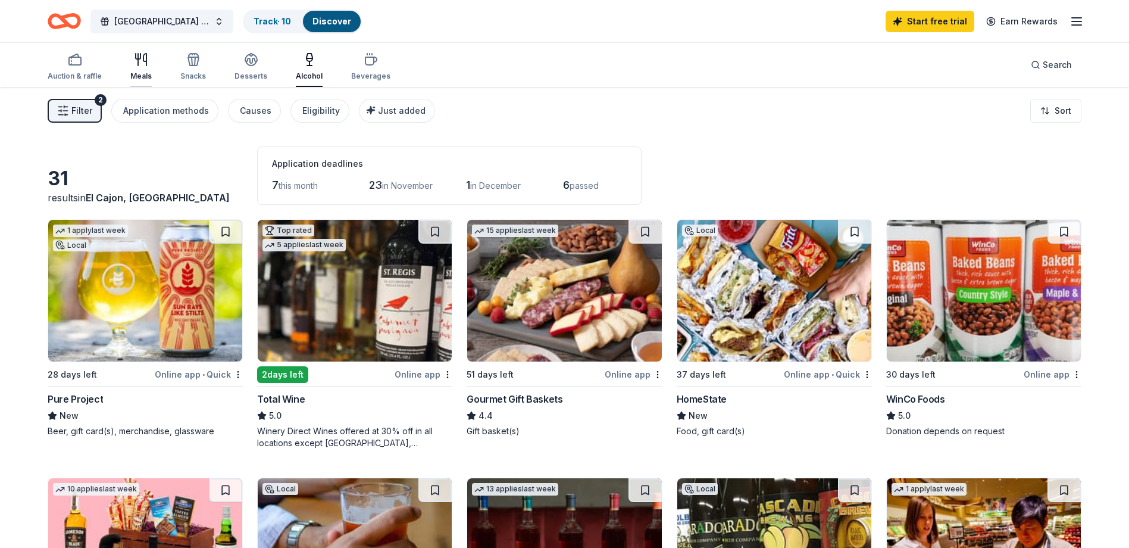
click at [141, 73] on div "Meals" at bounding box center [140, 76] width 21 height 10
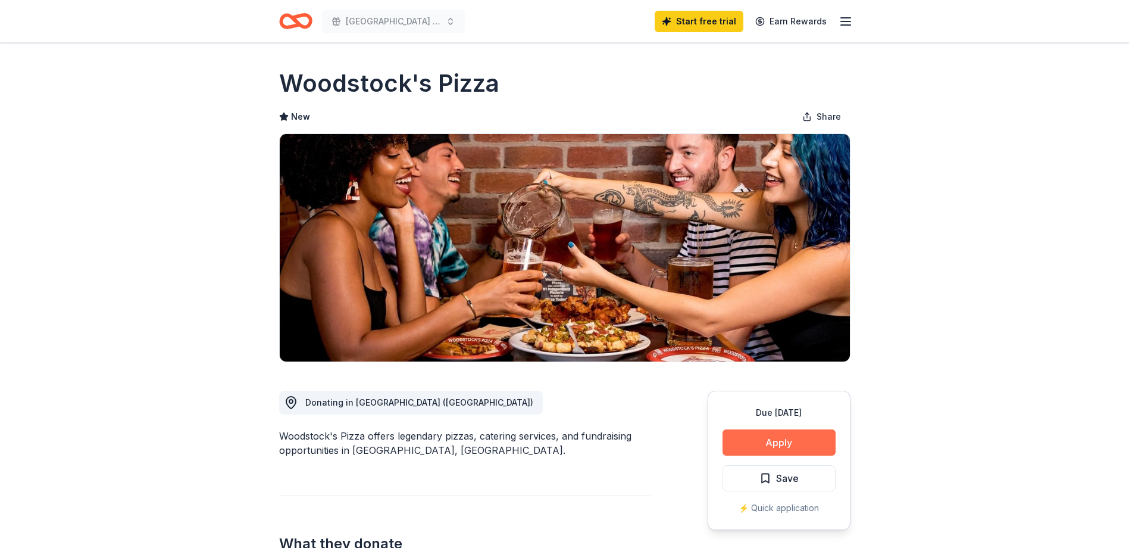
click at [756, 444] on button "Apply" at bounding box center [779, 442] width 113 height 26
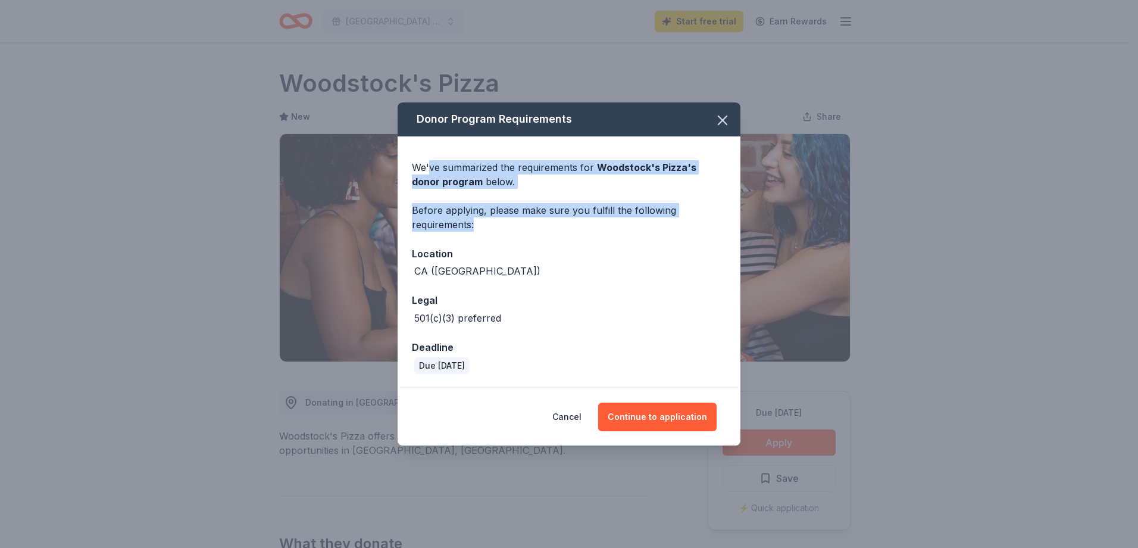
drag, startPoint x: 488, startPoint y: 227, endPoint x: 429, endPoint y: 160, distance: 89.4
click at [429, 160] on div "We've summarized the requirements for Woodstock's Pizza 's donor program below.…" at bounding box center [569, 262] width 343 height 252
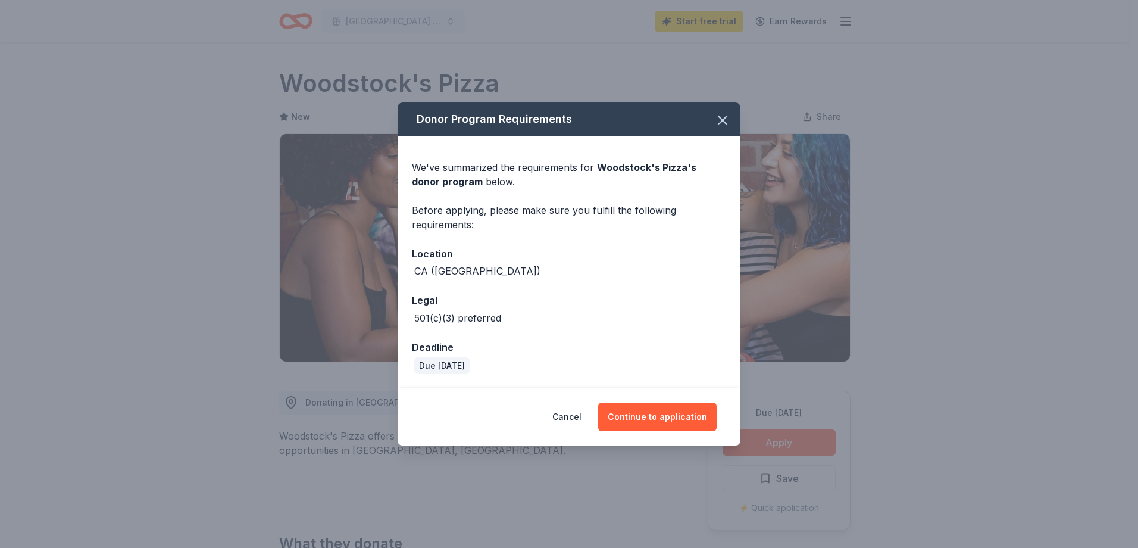
drag, startPoint x: 429, startPoint y: 160, endPoint x: 489, endPoint y: 247, distance: 106.5
click at [489, 247] on div "Location" at bounding box center [569, 253] width 314 height 15
click at [681, 425] on button "Continue to application" at bounding box center [657, 416] width 118 height 29
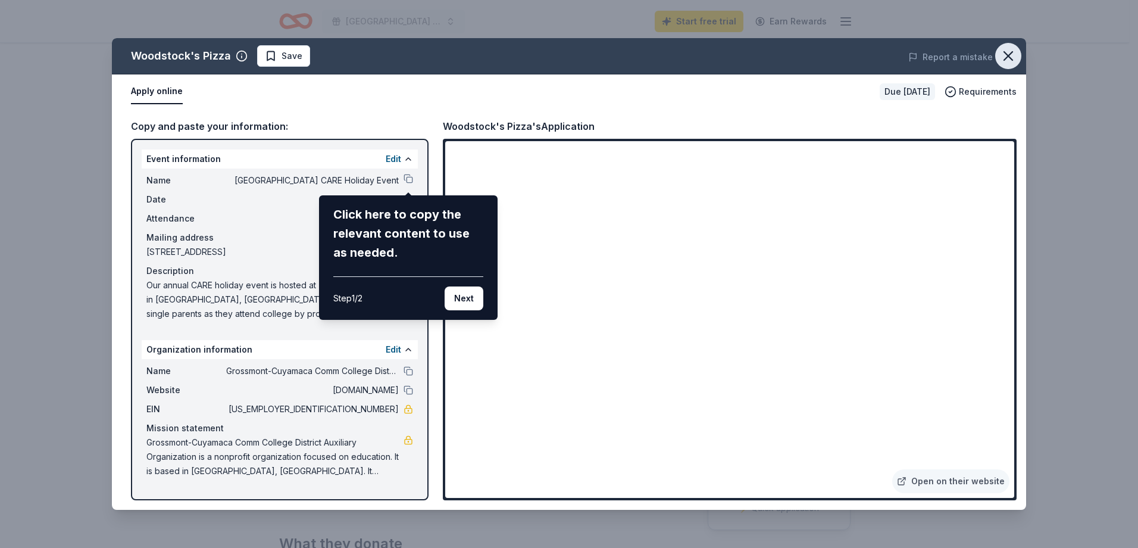
click at [1010, 62] on icon "button" at bounding box center [1008, 56] width 17 height 17
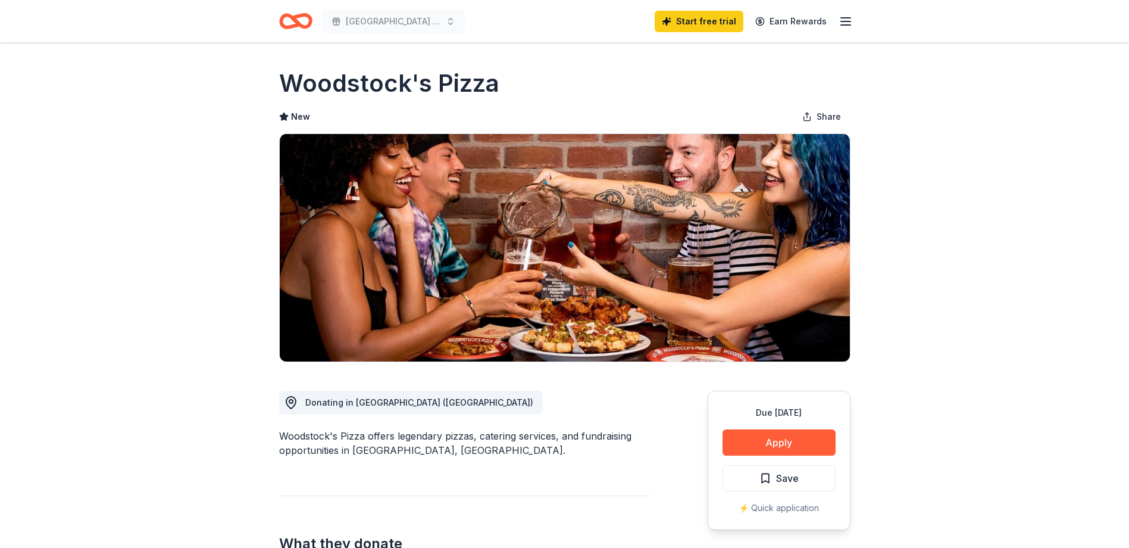
drag, startPoint x: 1055, startPoint y: 319, endPoint x: 1024, endPoint y: 318, distance: 31.0
